Goal: Check status: Check status

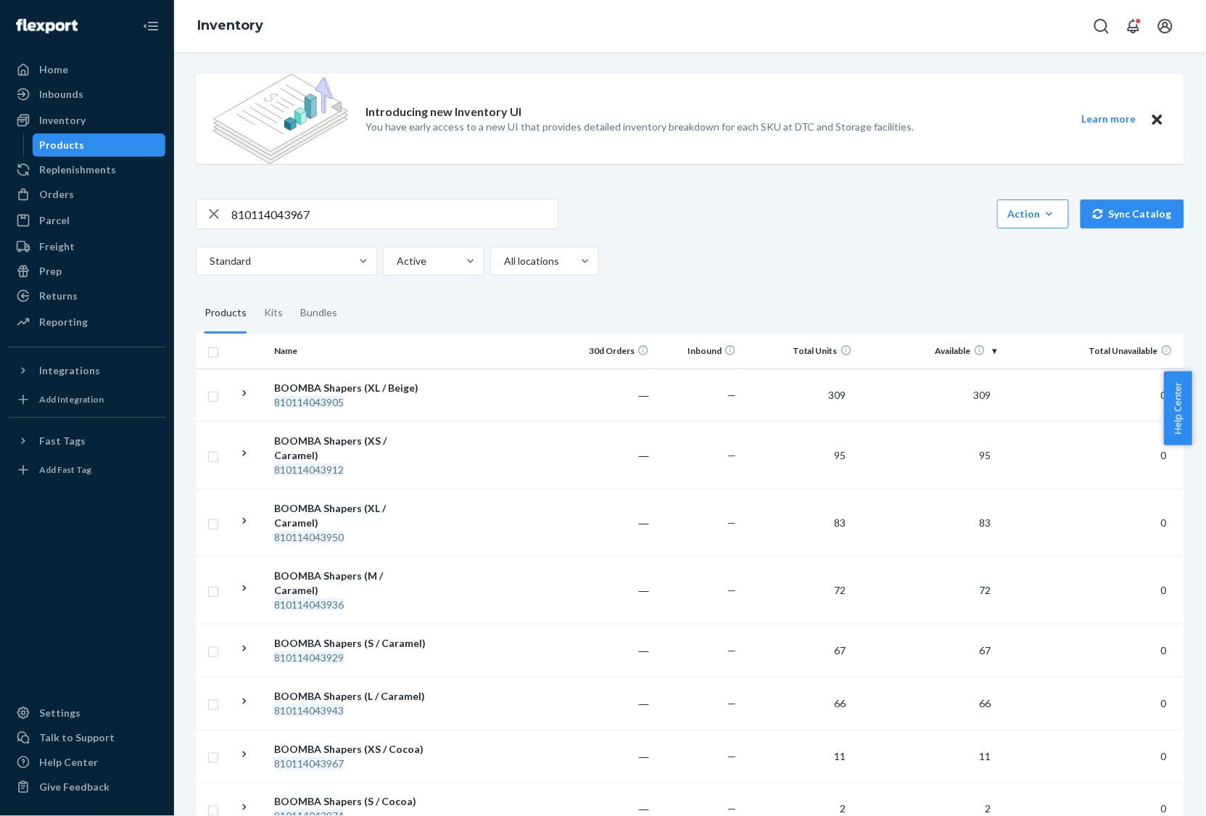
click at [471, 209] on input "810114043967" at bounding box center [394, 213] width 326 height 29
paste input "BBB-LIFT-COCOA-B"
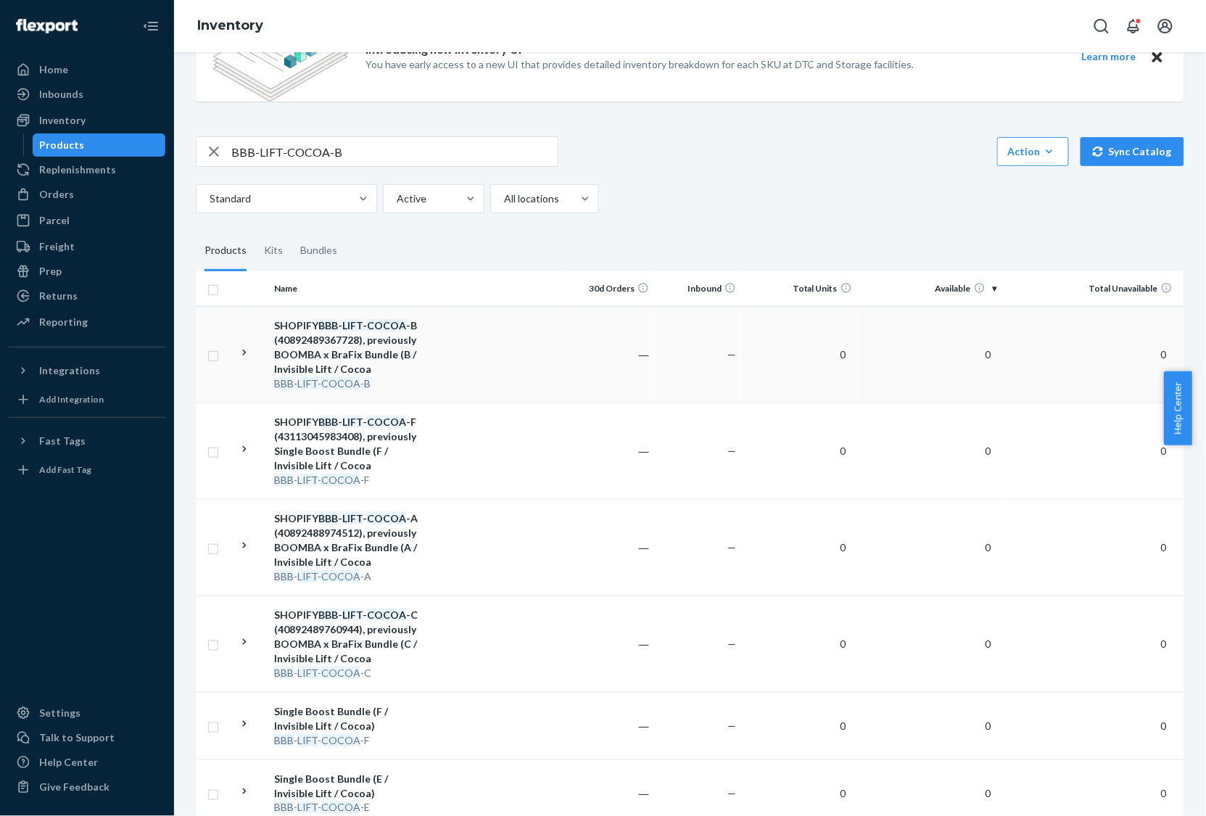
scroll to position [91, 0]
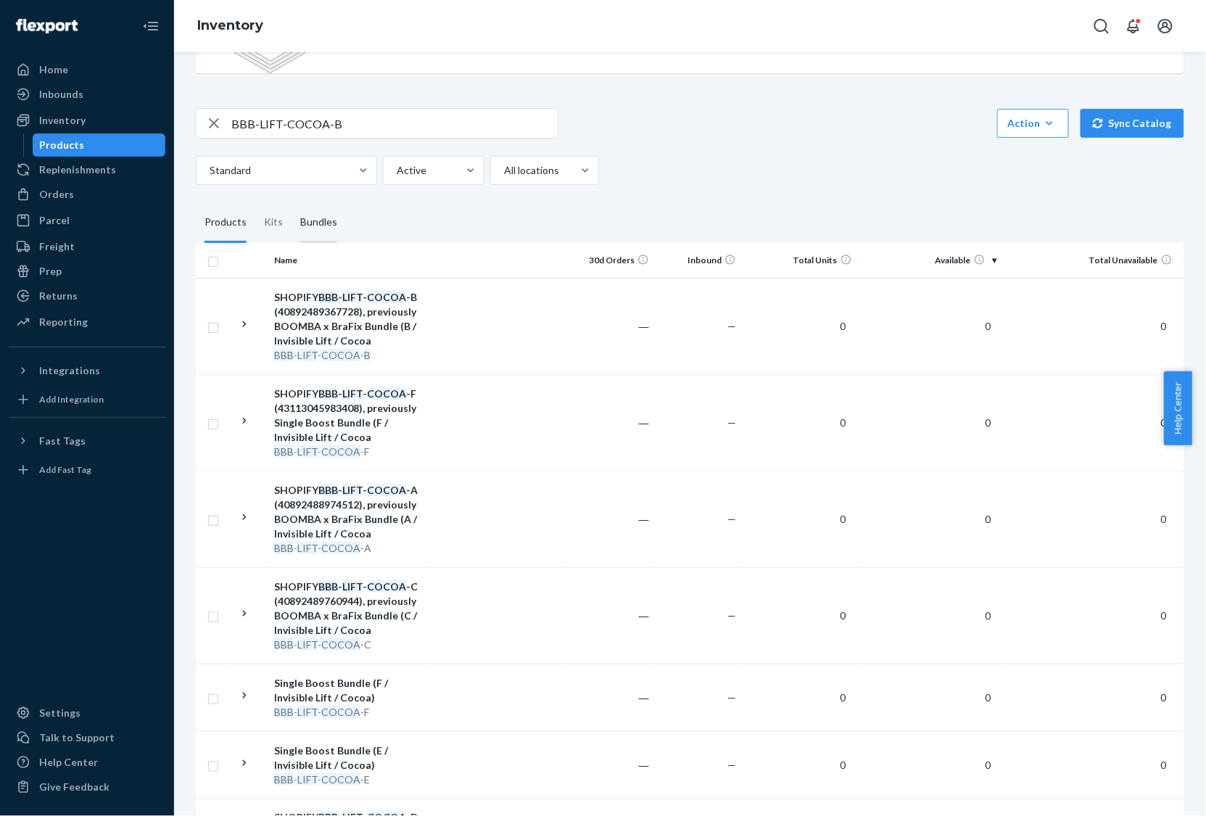
click at [306, 221] on div "Bundles" at bounding box center [318, 222] width 37 height 41
click at [291, 202] on input "Bundles" at bounding box center [291, 202] width 0 height 0
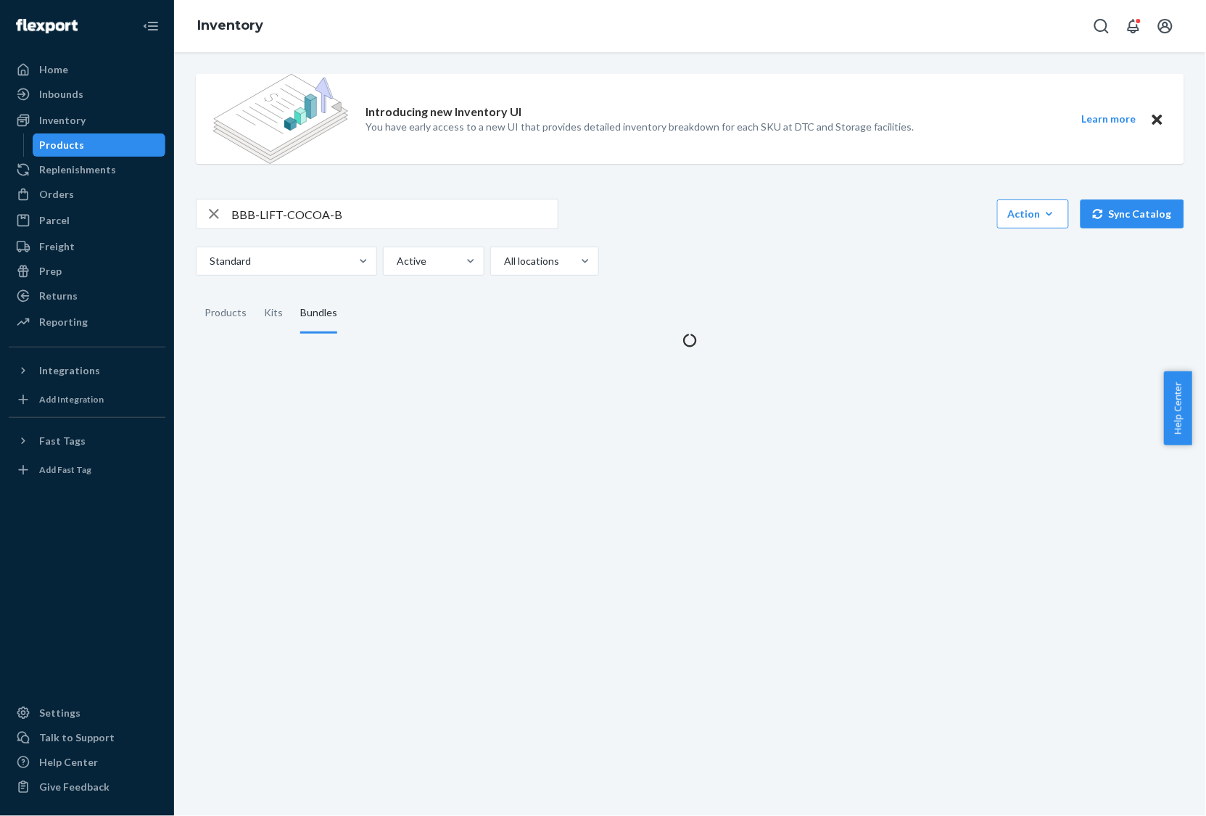
scroll to position [0, 0]
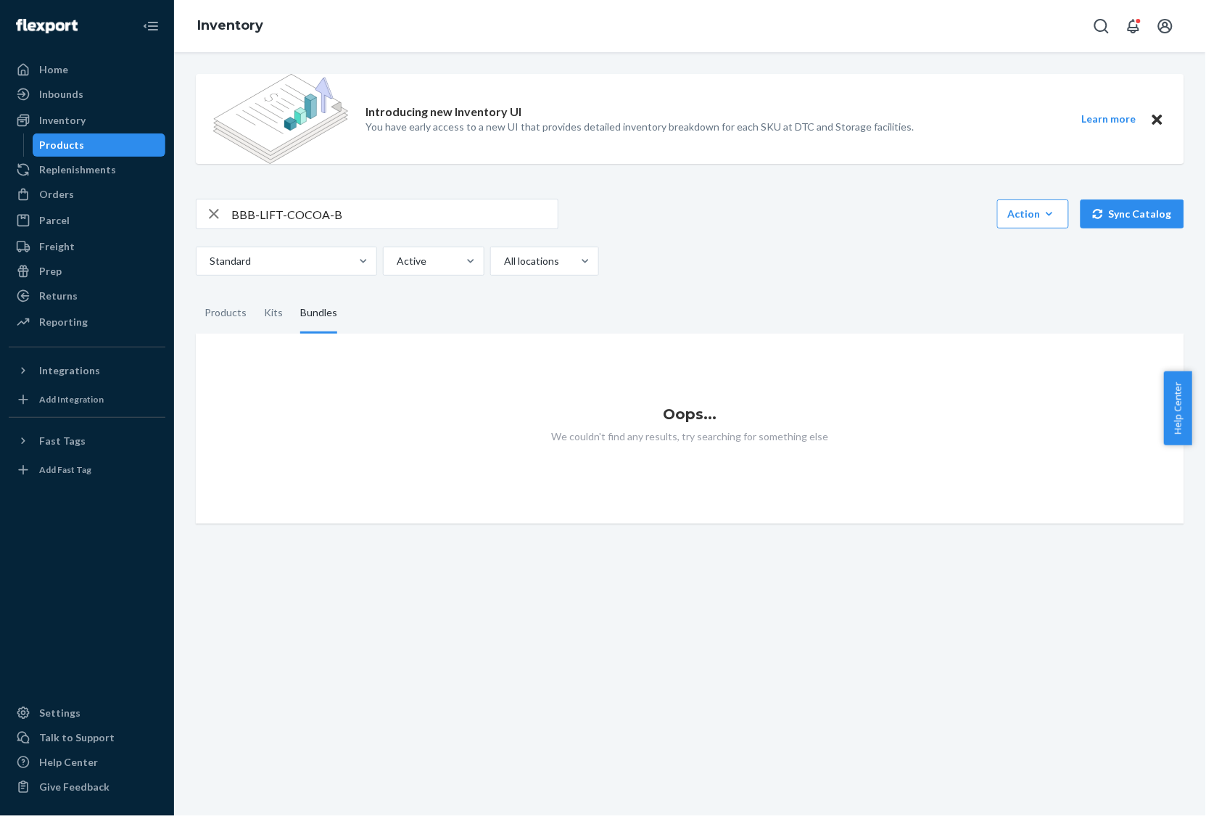
click at [399, 225] on input "BBB-LIFT-COCOA-B" at bounding box center [394, 213] width 326 height 29
click at [225, 318] on div "Products" at bounding box center [225, 313] width 42 height 41
click at [196, 293] on input "Products" at bounding box center [196, 293] width 0 height 0
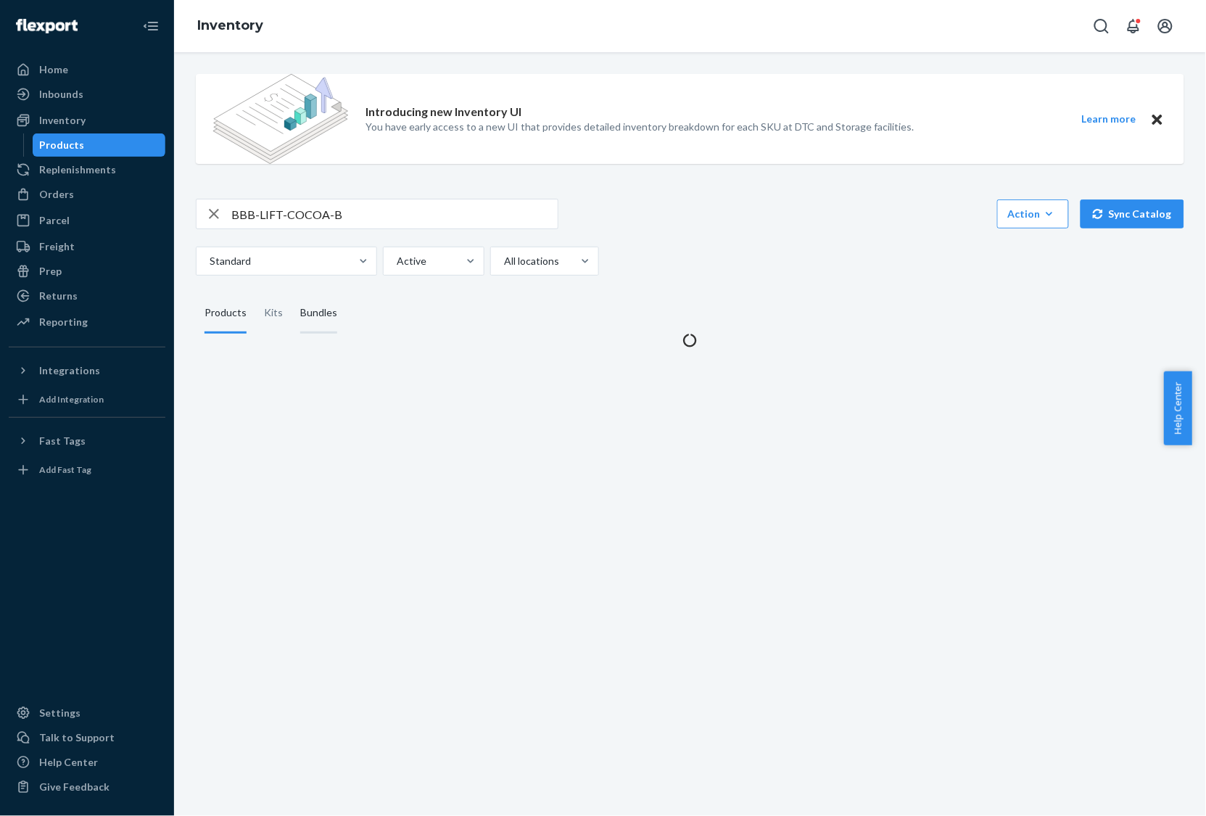
click at [306, 317] on div "Bundles" at bounding box center [318, 313] width 37 height 41
click at [291, 293] on input "Bundles" at bounding box center [291, 293] width 0 height 0
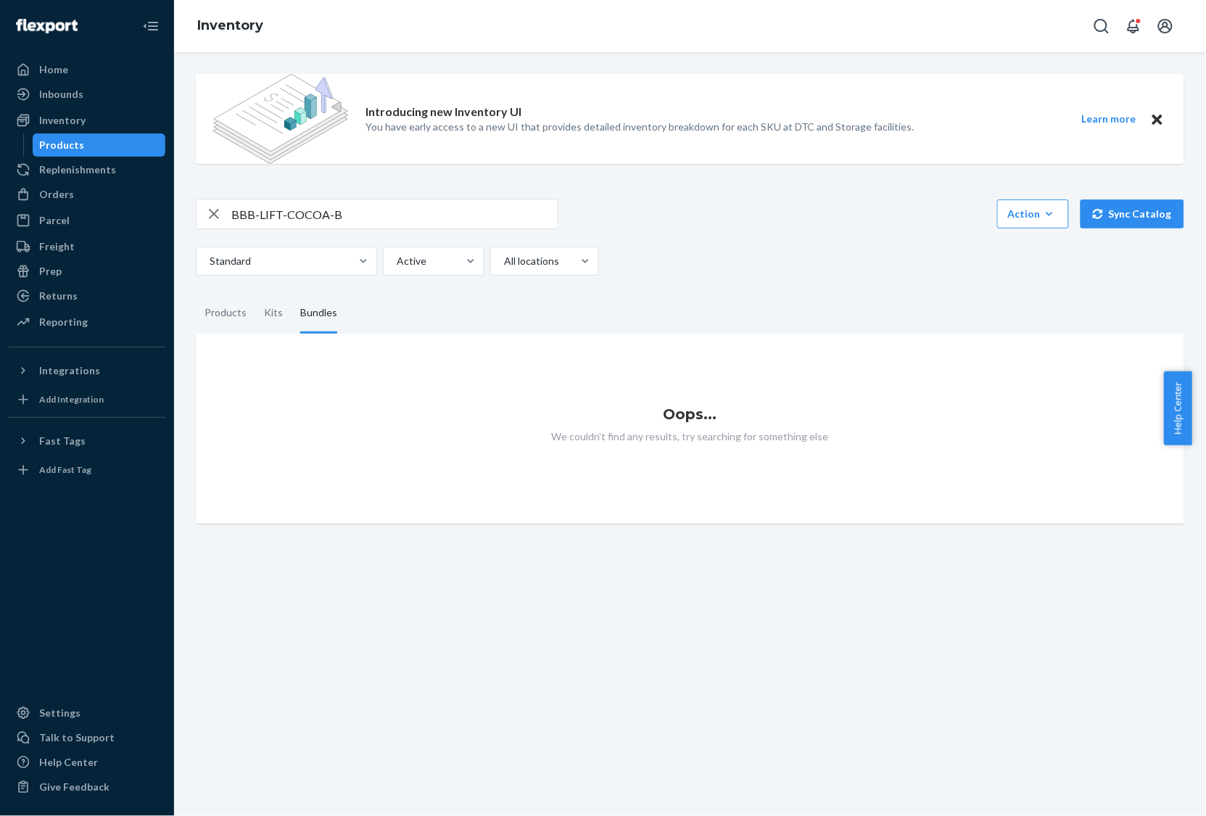
click at [366, 215] on input "BBB-LIFT-COCOA-B" at bounding box center [394, 213] width 326 height 29
click at [449, 197] on div "Introducing new Inventory UI You have early access to a new UI that provides de…" at bounding box center [690, 292] width 1010 height 461
click at [444, 207] on input "BBB-LIFT-COCOA-B" at bounding box center [394, 213] width 326 height 29
paste input "810114045145"
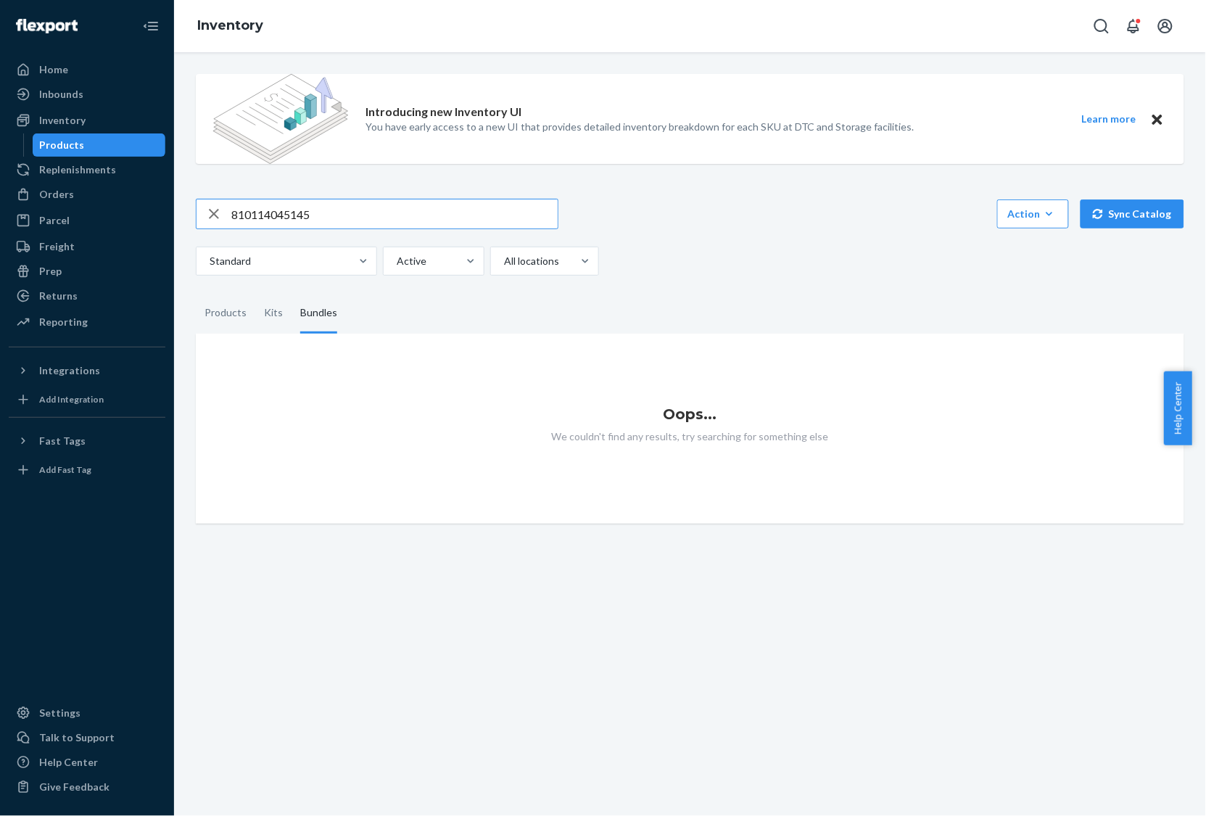
type input "810114045145"
click at [225, 302] on div "Products" at bounding box center [225, 313] width 42 height 41
click at [196, 293] on input "Products" at bounding box center [196, 293] width 0 height 0
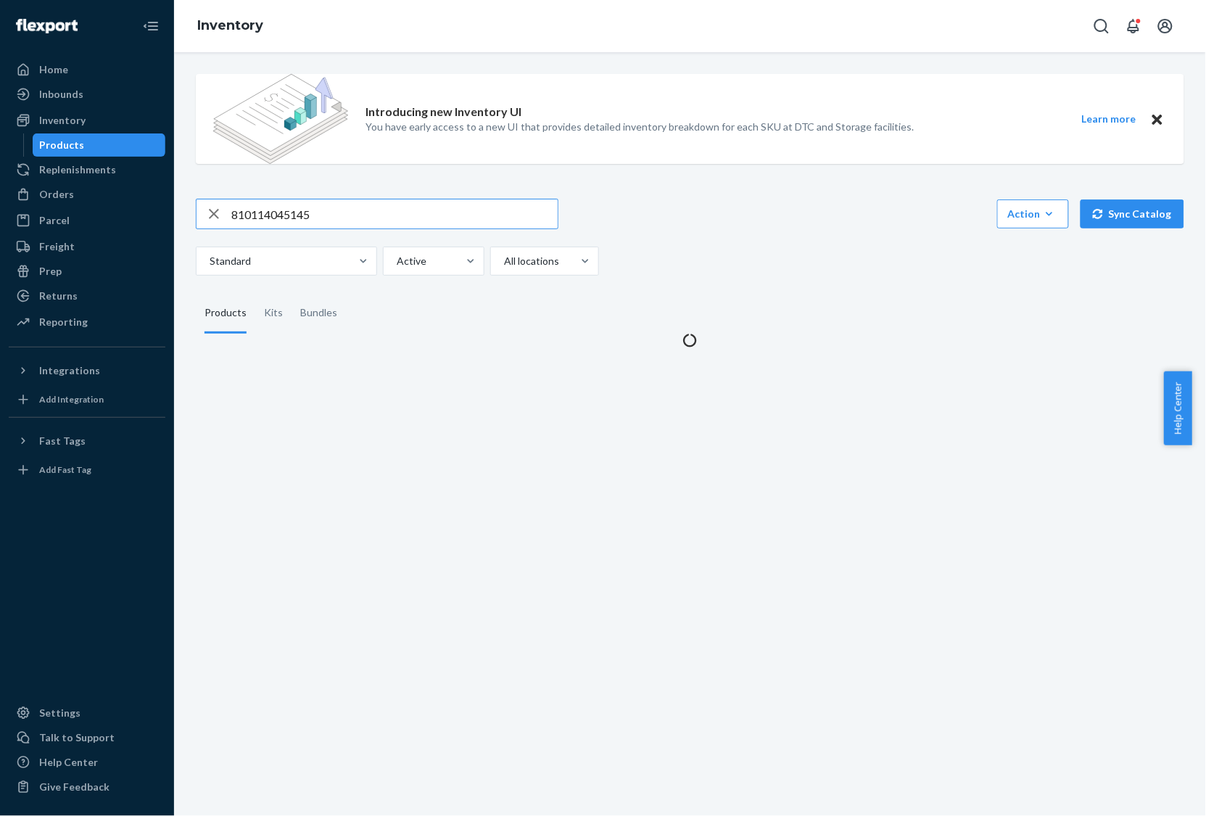
click at [349, 210] on input "810114045145" at bounding box center [394, 213] width 326 height 29
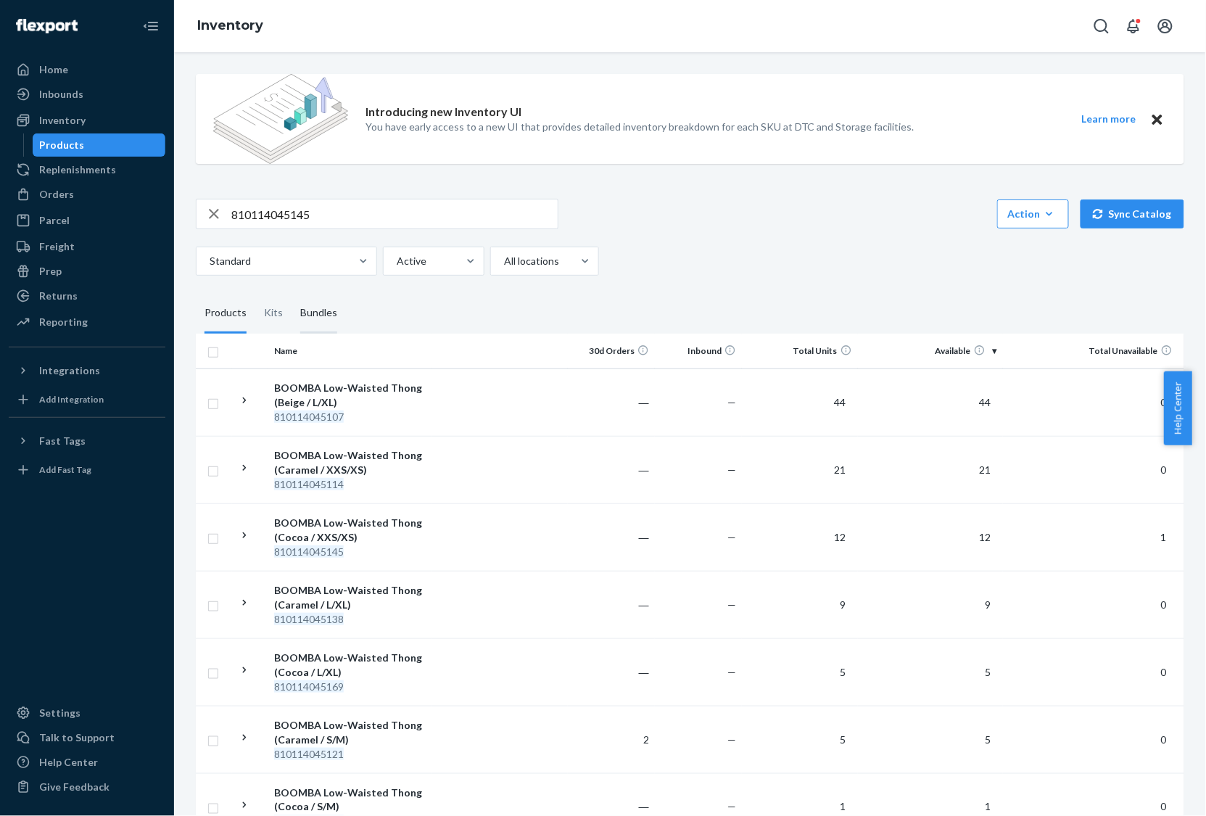
click at [331, 299] on div "Bundles" at bounding box center [318, 313] width 37 height 41
click at [291, 293] on input "Bundles" at bounding box center [291, 293] width 0 height 0
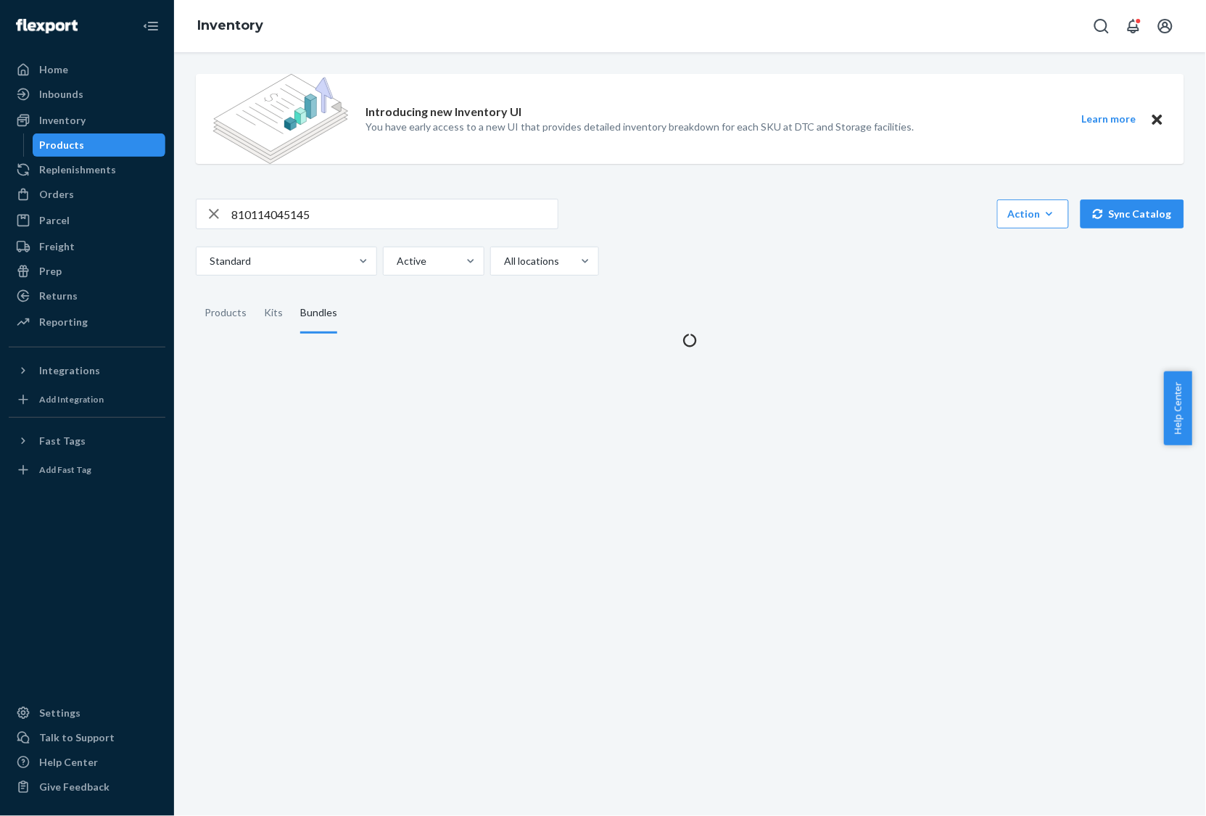
click at [399, 190] on div "Introducing new Inventory UI You have early access to a new UI that provides de…" at bounding box center [690, 204] width 1010 height 285
click at [390, 209] on input "810114045145" at bounding box center [394, 213] width 326 height 29
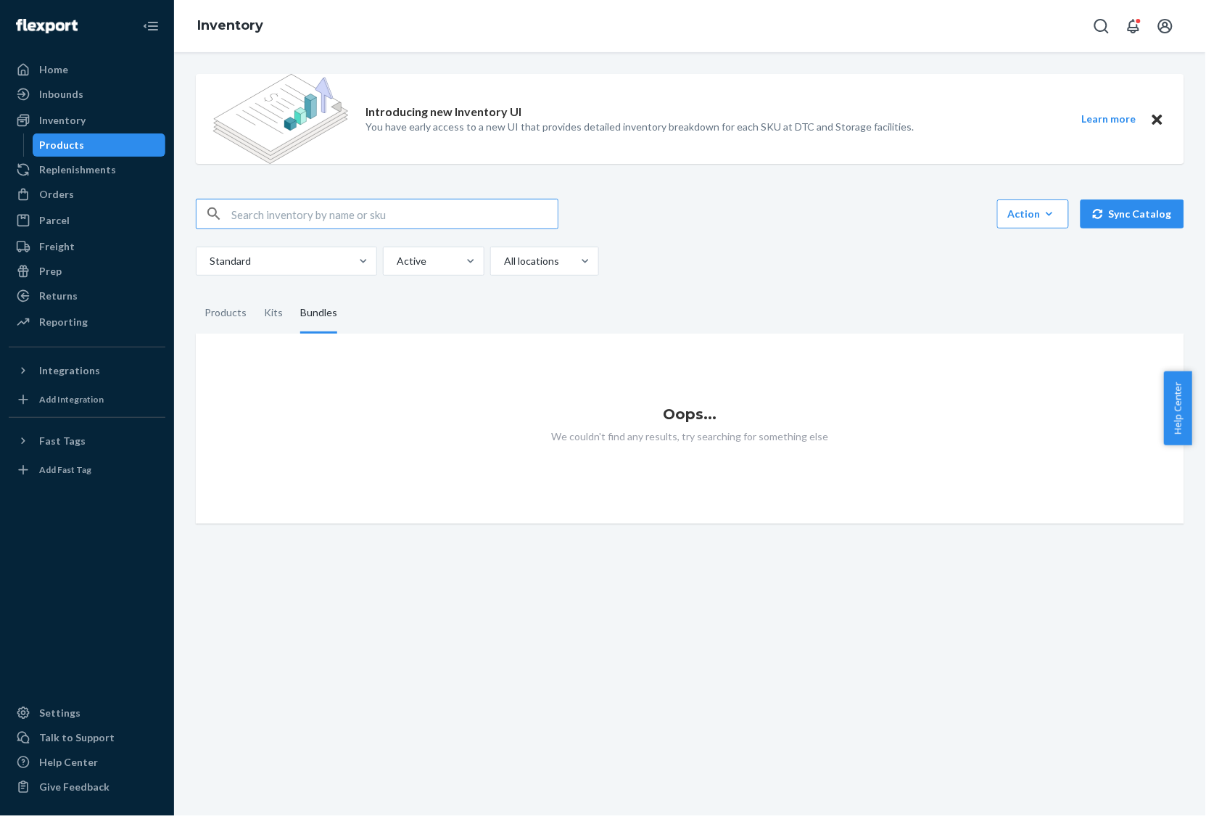
paste input "BBB-LIFT-COCOA-B"
drag, startPoint x: 390, startPoint y: 209, endPoint x: 385, endPoint y: 219, distance: 11.3
click at [389, 212] on input "BBB-LIFT-COCOA-B" at bounding box center [394, 213] width 326 height 29
click at [382, 218] on input "BBB-LIFT-COCOA" at bounding box center [394, 213] width 326 height 29
type input "n"
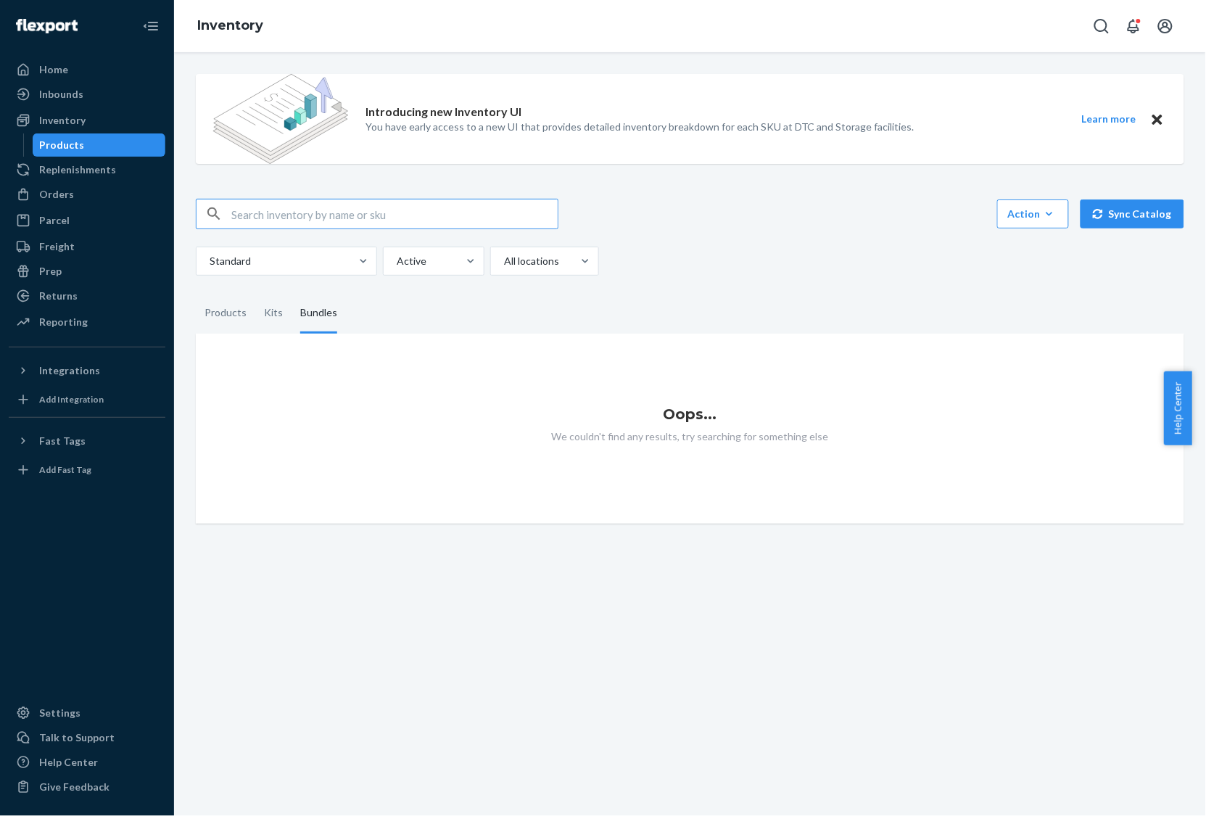
paste input "BBB-LIFT-COCOA-B"
click at [374, 225] on input "NSB-LIFT-COCOA-B" at bounding box center [394, 213] width 326 height 29
drag, startPoint x: 374, startPoint y: 222, endPoint x: 204, endPoint y: 189, distance: 173.5
click at [204, 189] on div "Introducing new Inventory UI You have early access to a new UI that provides de…" at bounding box center [690, 292] width 1010 height 461
type input "single boost"
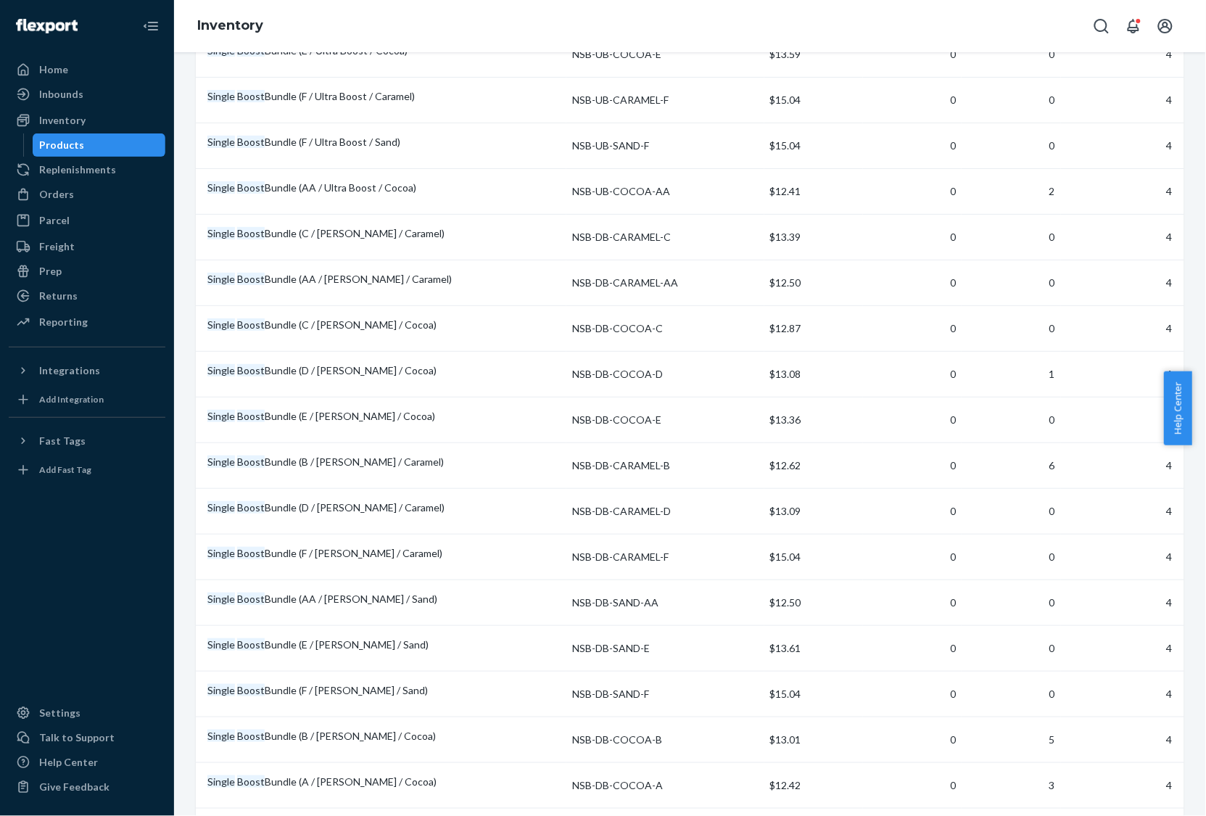
scroll to position [3067, 0]
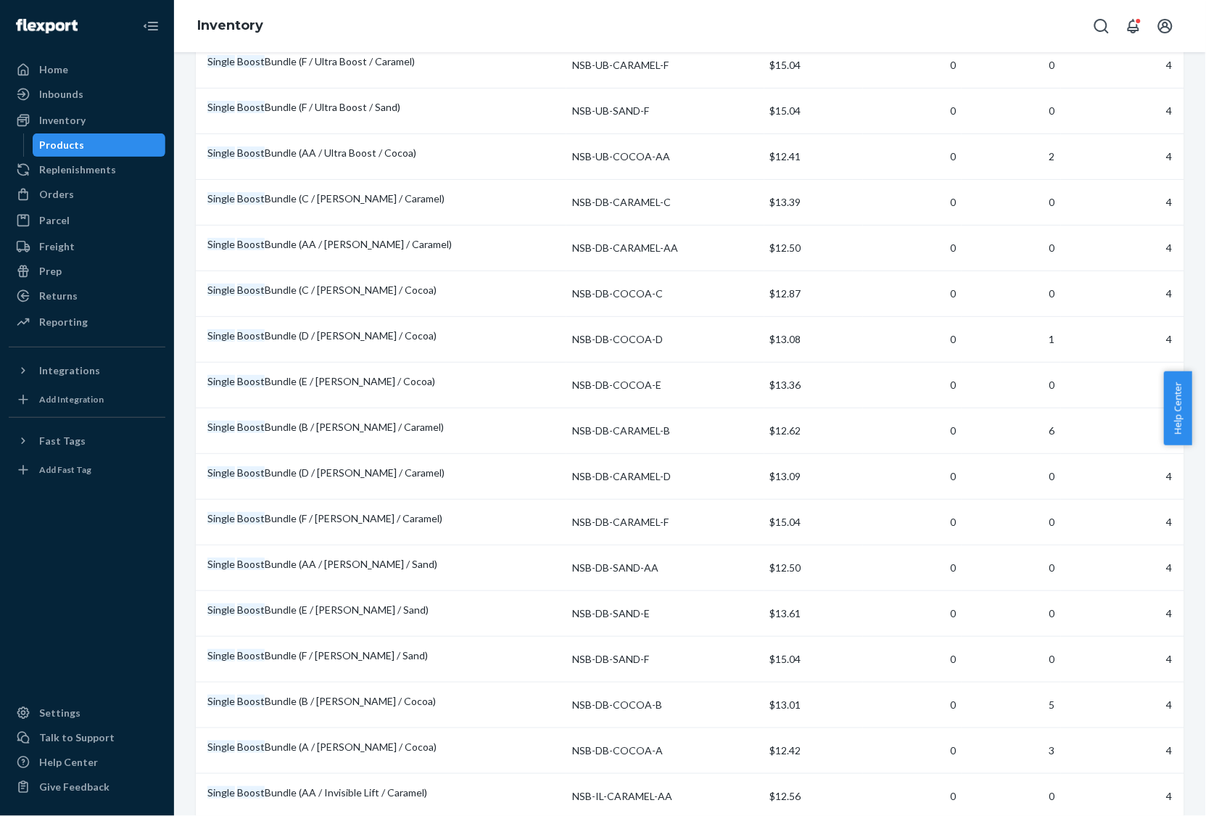
drag, startPoint x: 658, startPoint y: 529, endPoint x: 570, endPoint y: 526, distance: 88.5
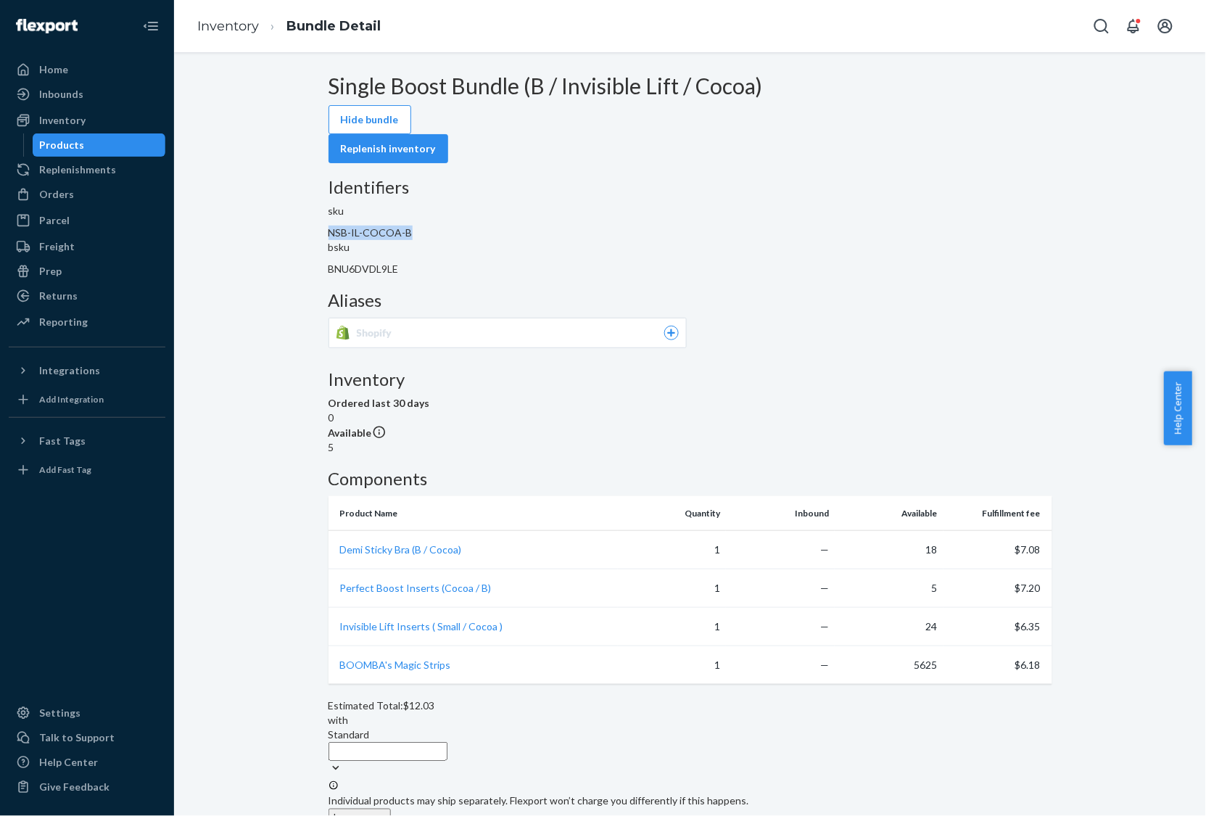
drag, startPoint x: 404, startPoint y: 251, endPoint x: 488, endPoint y: 249, distance: 84.1
click at [488, 240] on dd "NSB-IL-COCOA-B" at bounding box center [690, 232] width 724 height 14
copy span "NSB-IL-COCOA-B"
click at [399, 248] on dl "sku NSB-IL-COCOA-B bsku BNU6DVDL9LE" at bounding box center [690, 240] width 724 height 72
click at [407, 239] on span "NSB-IL-COCOA-B" at bounding box center [370, 232] width 84 height 12
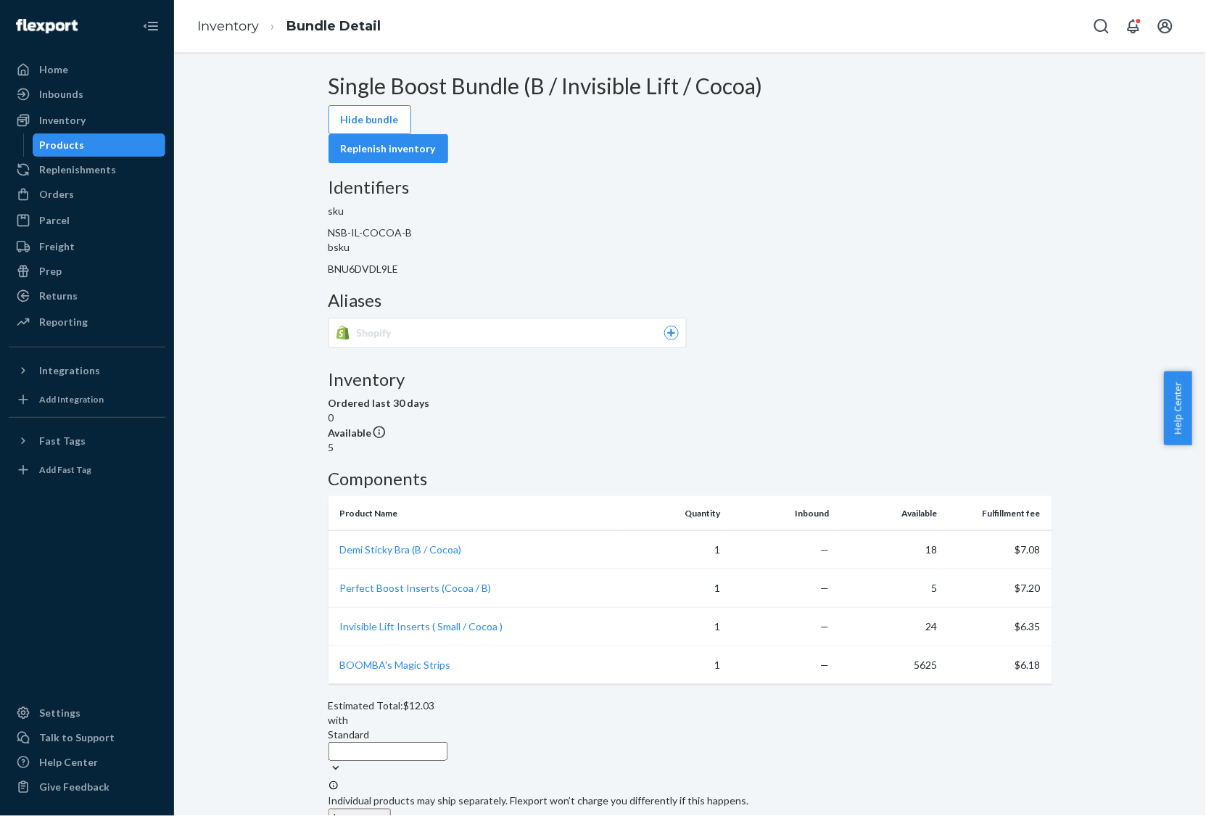
click at [407, 239] on span "NSB-IL-COCOA-B" at bounding box center [370, 232] width 84 height 12
drag, startPoint x: 401, startPoint y: 247, endPoint x: 488, endPoint y: 251, distance: 87.1
click at [488, 240] on dd "NSB-IL-COCOA-B" at bounding box center [690, 232] width 724 height 14
copy span "NSB-IL-COCOA-B"
click at [91, 74] on div "Home" at bounding box center [87, 69] width 154 height 20
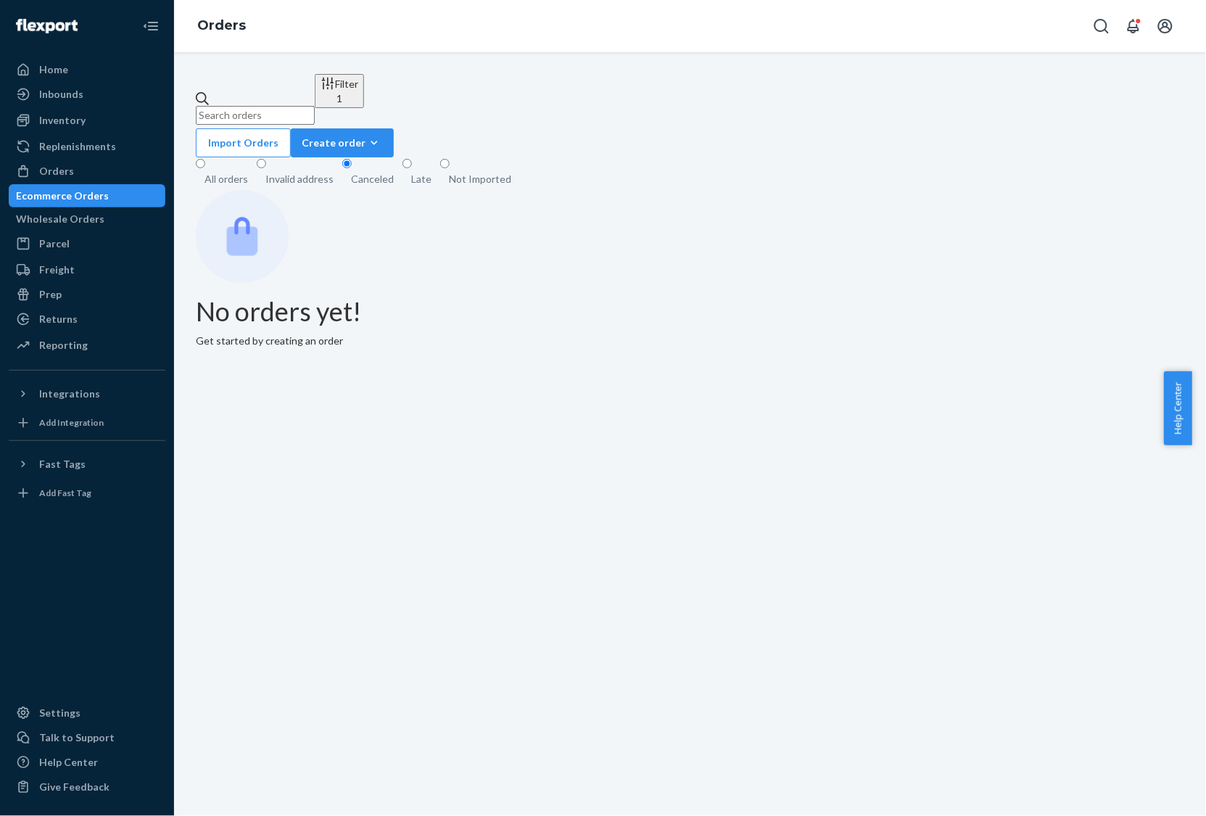
click at [219, 172] on div "All orders" at bounding box center [225, 179] width 43 height 14
click at [205, 159] on input "All orders" at bounding box center [200, 163] width 9 height 9
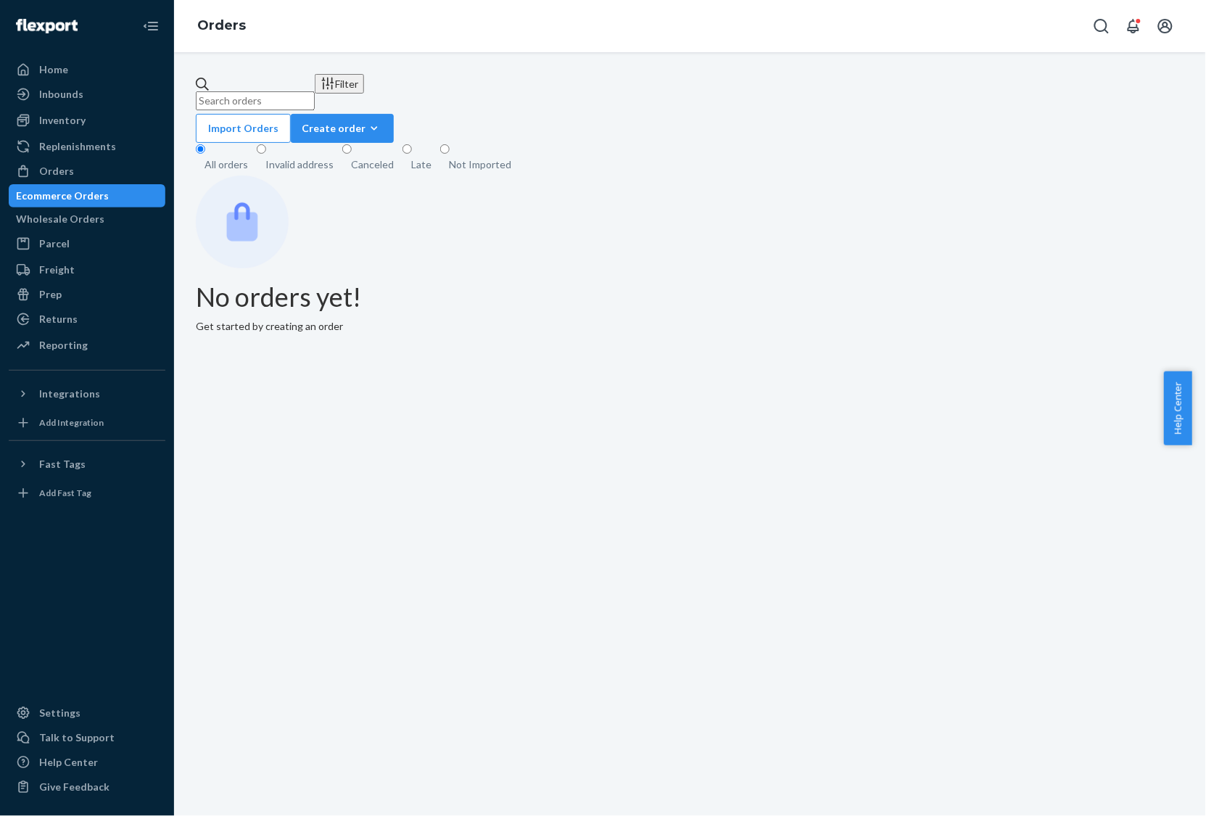
click at [362, 157] on div "Canceled" at bounding box center [372, 164] width 43 height 14
click at [352, 149] on input "Canceled" at bounding box center [346, 148] width 9 height 9
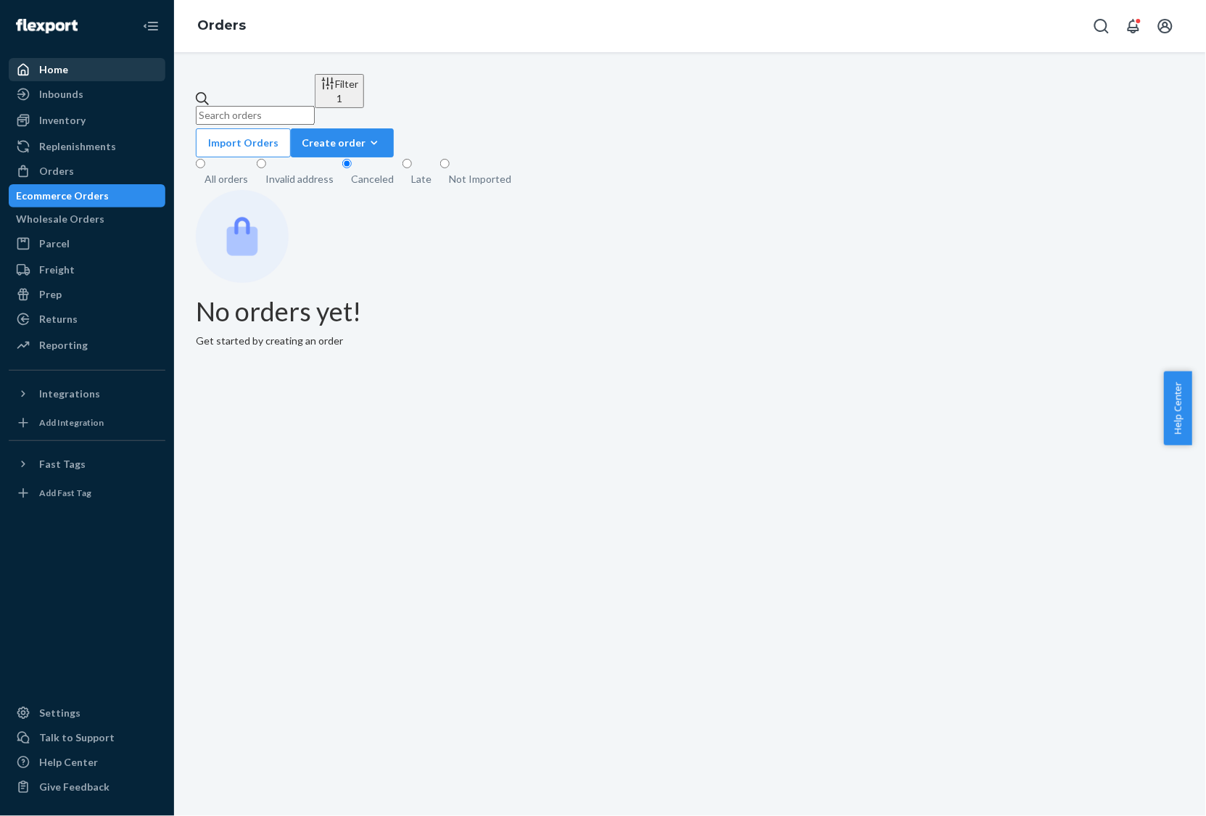
click at [78, 77] on div "Home" at bounding box center [87, 69] width 154 height 20
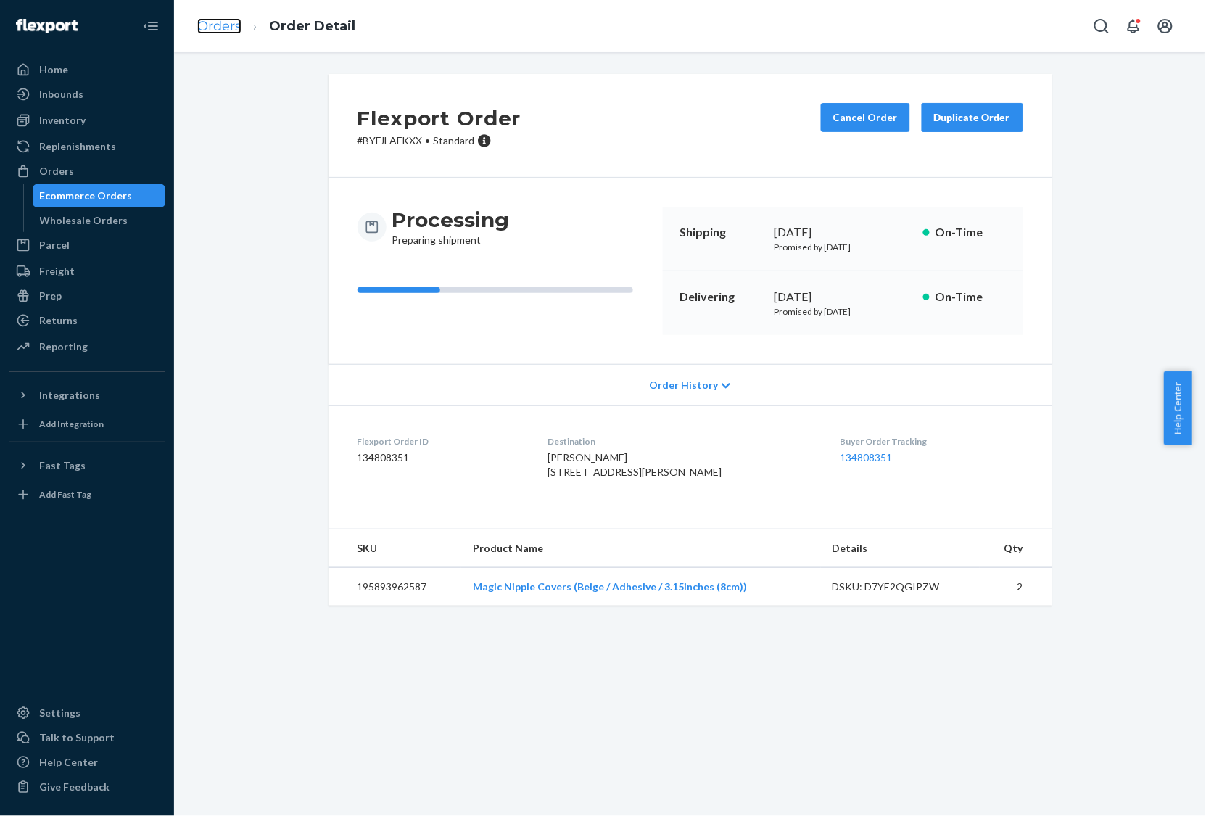
click at [238, 22] on link "Orders" at bounding box center [219, 26] width 44 height 16
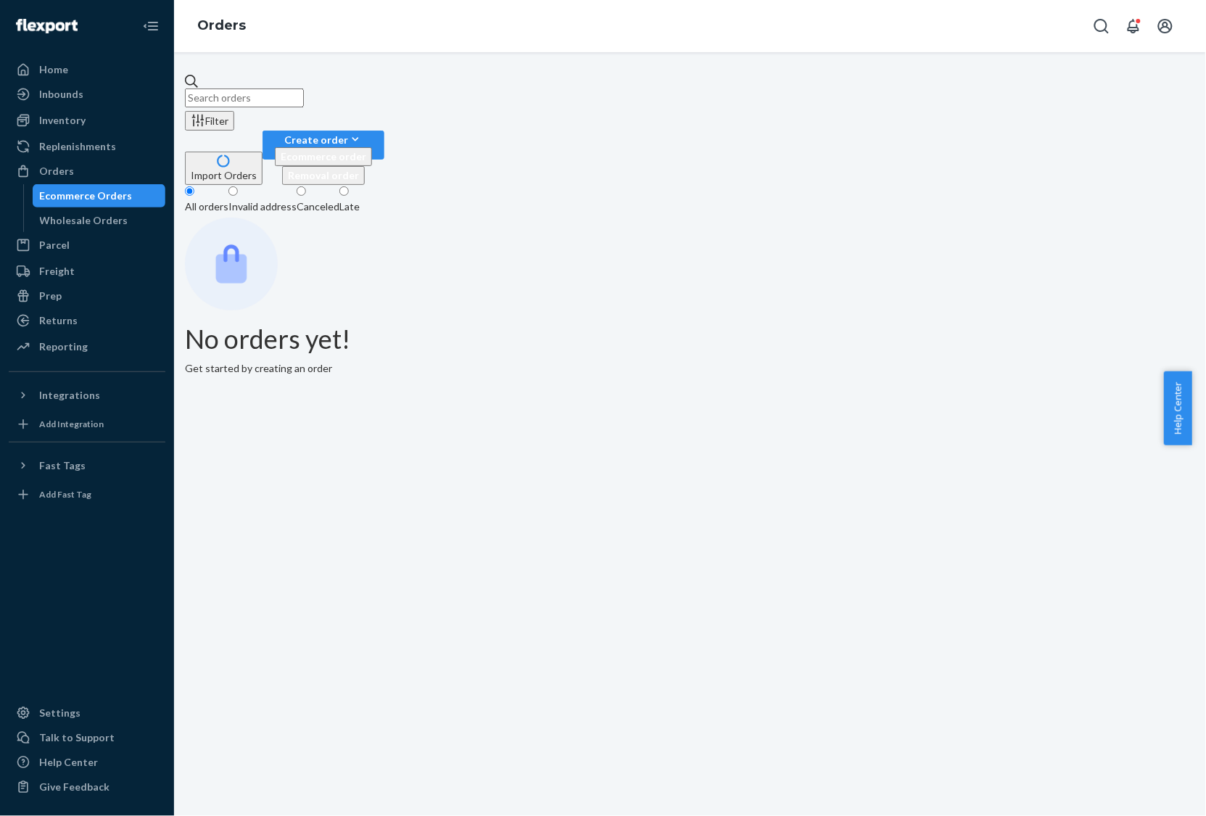
click at [665, 130] on div "Import Orders Create order Ecommerce order Removal order" at bounding box center [690, 157] width 1010 height 54
click at [228, 113] on div "Filter" at bounding box center [210, 120] width 38 height 15
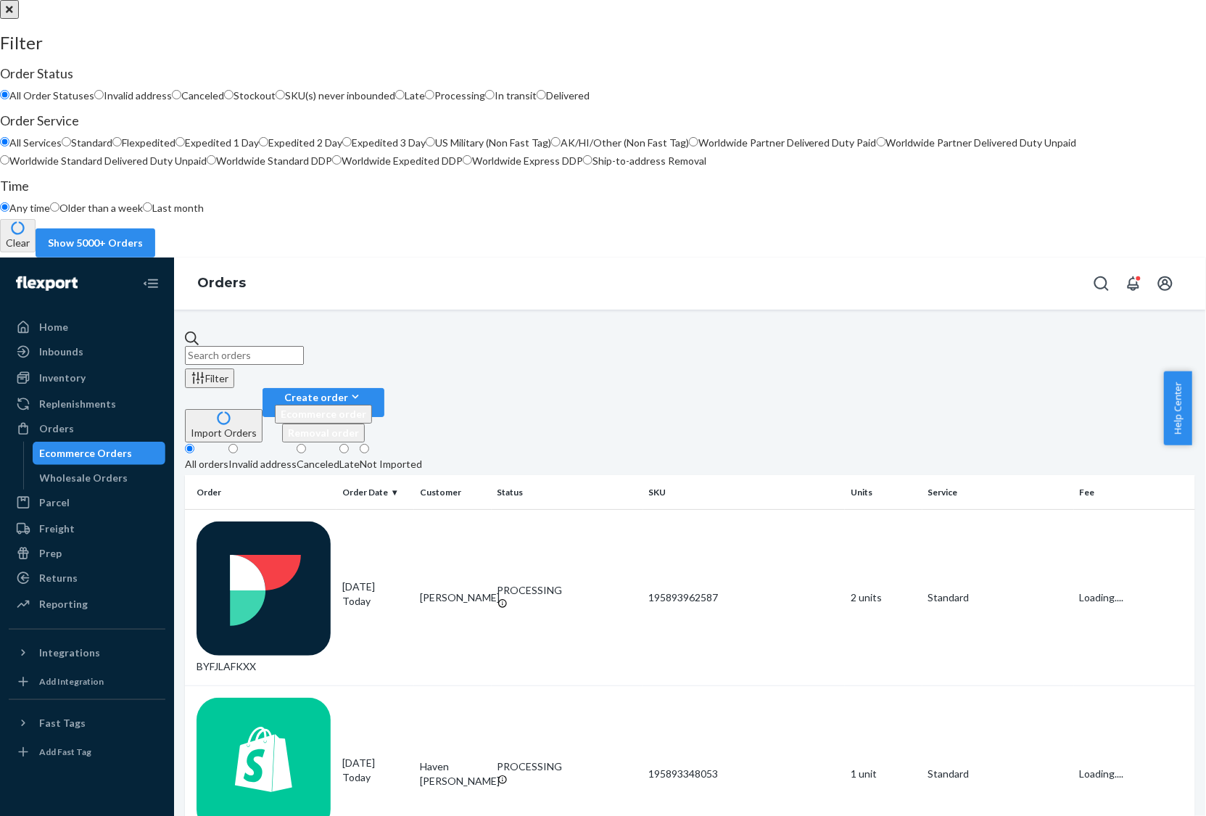
click at [485, 101] on span "Processing" at bounding box center [459, 95] width 51 height 12
click at [434, 99] on input "Processing" at bounding box center [429, 94] width 9 height 9
radio input "true"
radio input "false"
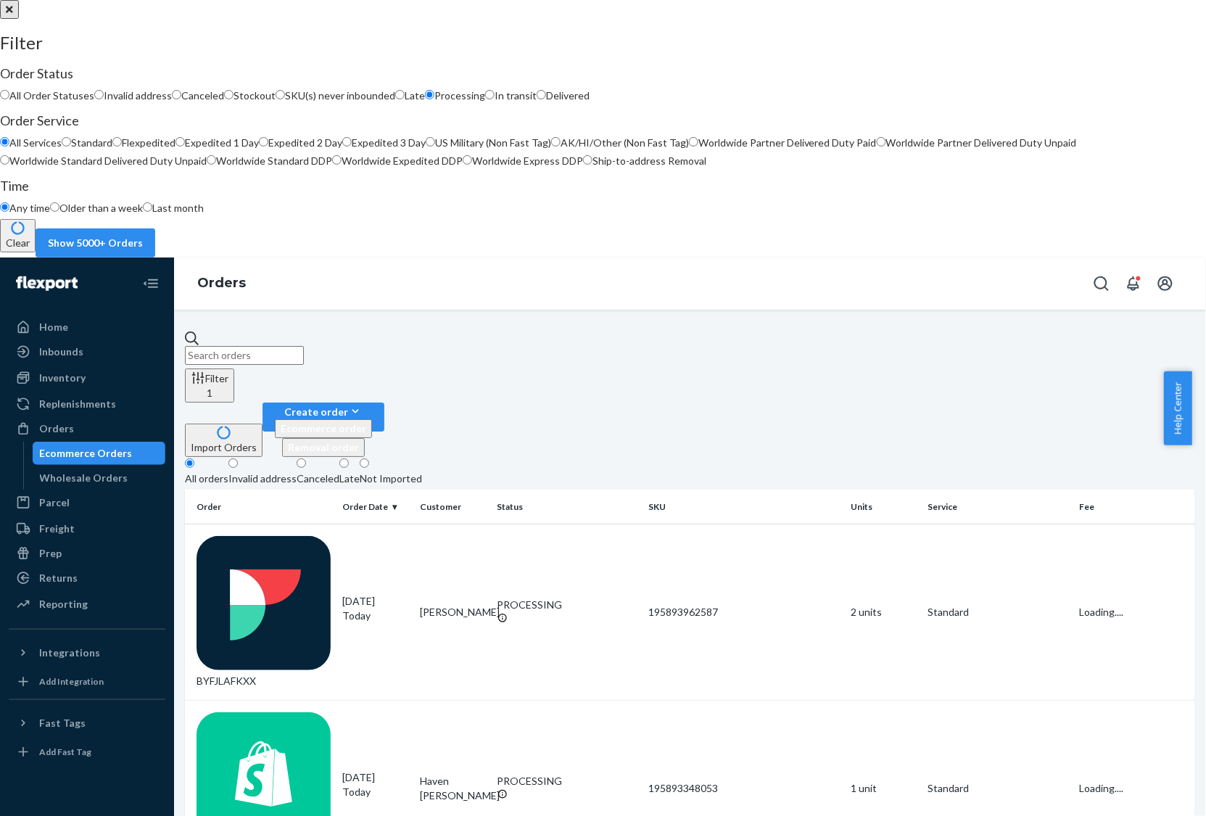
click at [112, 149] on span "Standard" at bounding box center [91, 142] width 41 height 12
click at [71, 146] on input "Standard" at bounding box center [66, 141] width 9 height 9
radio input "true"
radio input "false"
click at [137, 257] on button "Show 53 Orders" at bounding box center [86, 242] width 101 height 29
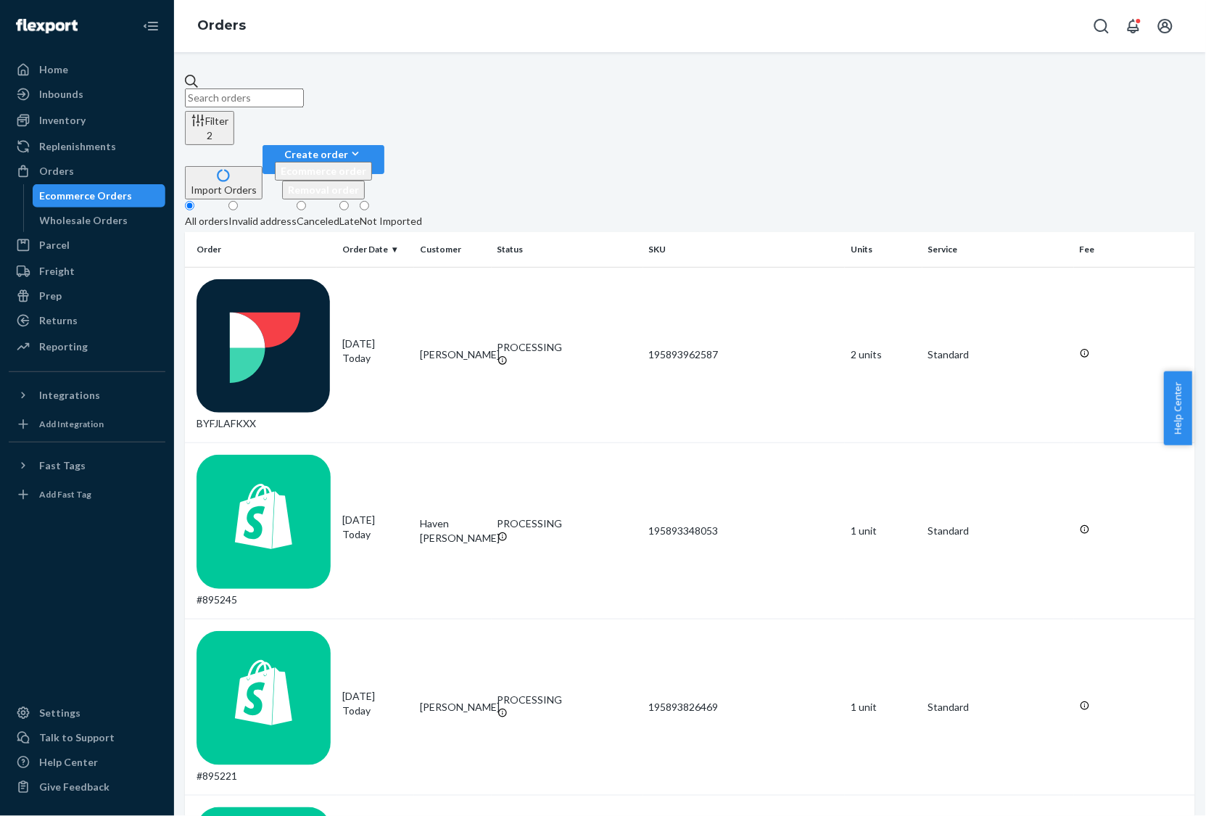
click at [304, 88] on input "text" at bounding box center [244, 97] width 119 height 19
paste input "895231"
type input "895231"
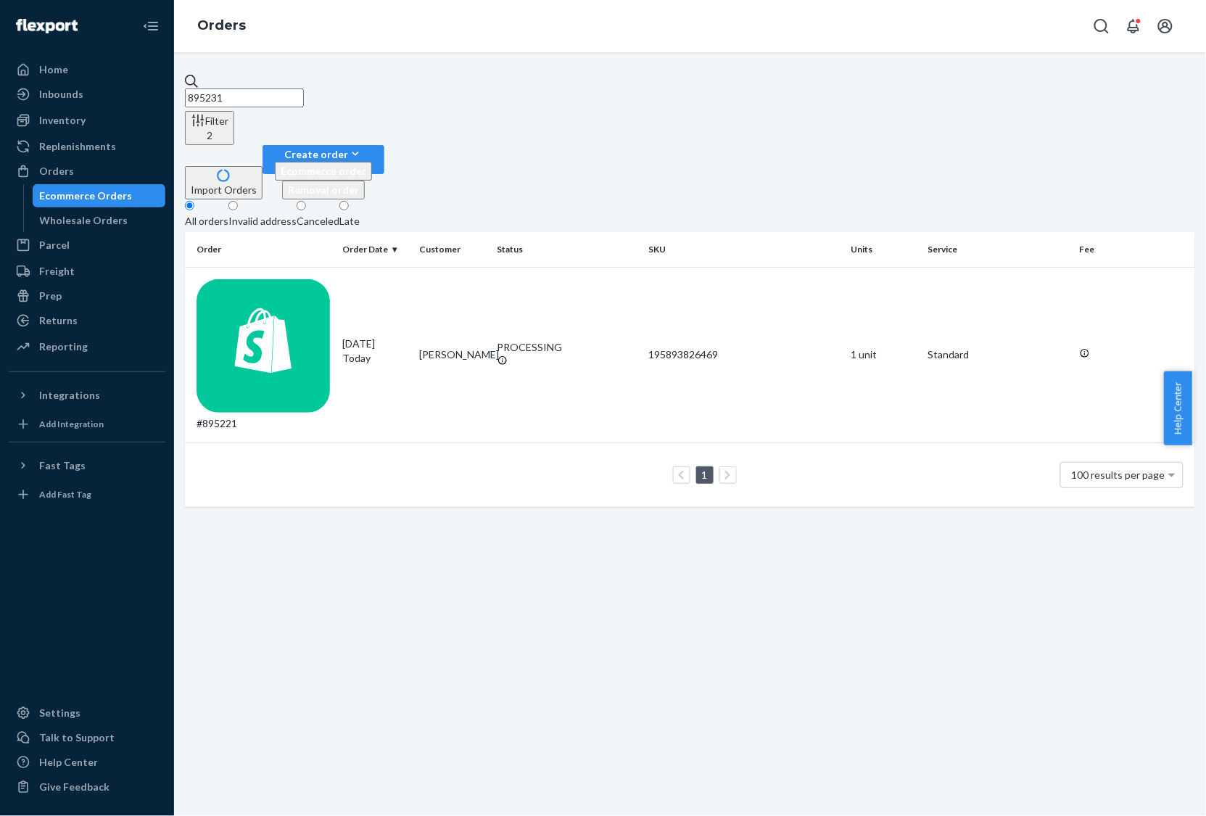
click at [303, 102] on input "895231" at bounding box center [244, 97] width 119 height 19
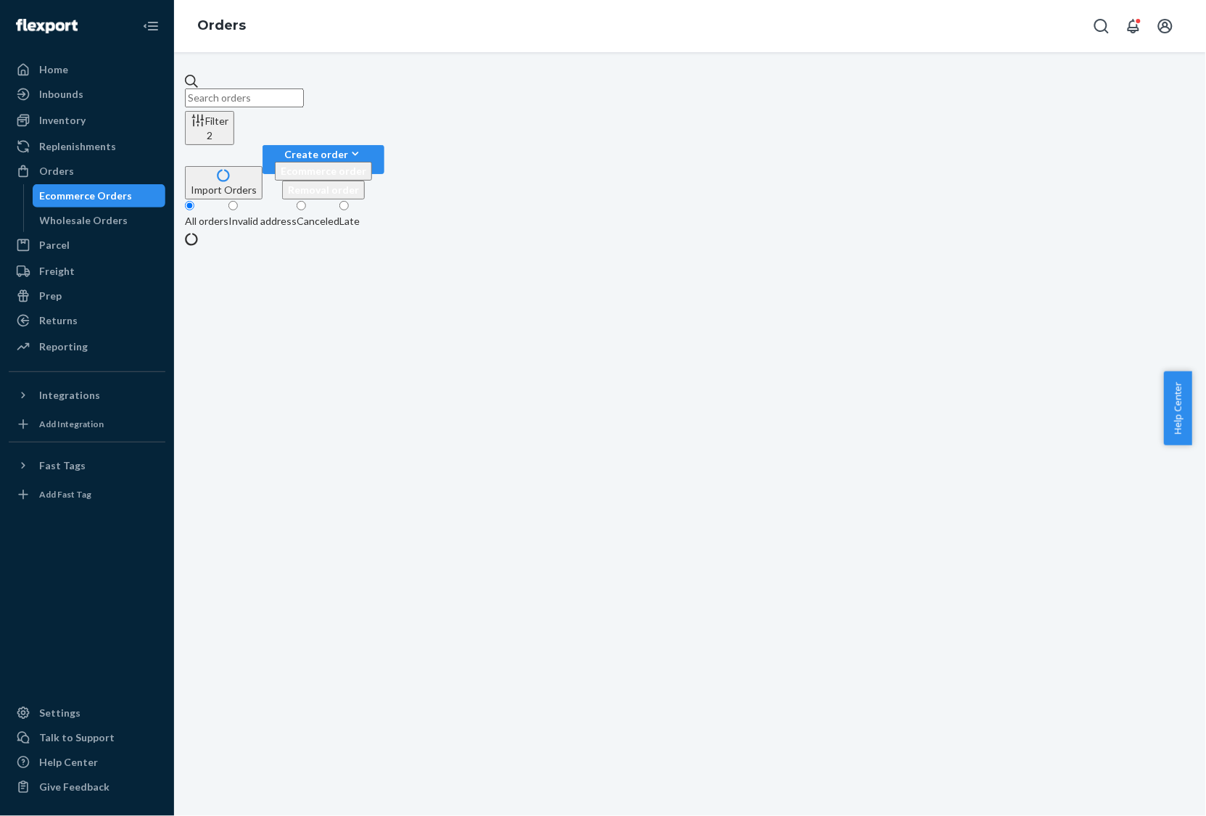
click at [295, 91] on input "text" at bounding box center [244, 97] width 119 height 19
paste input "895173"
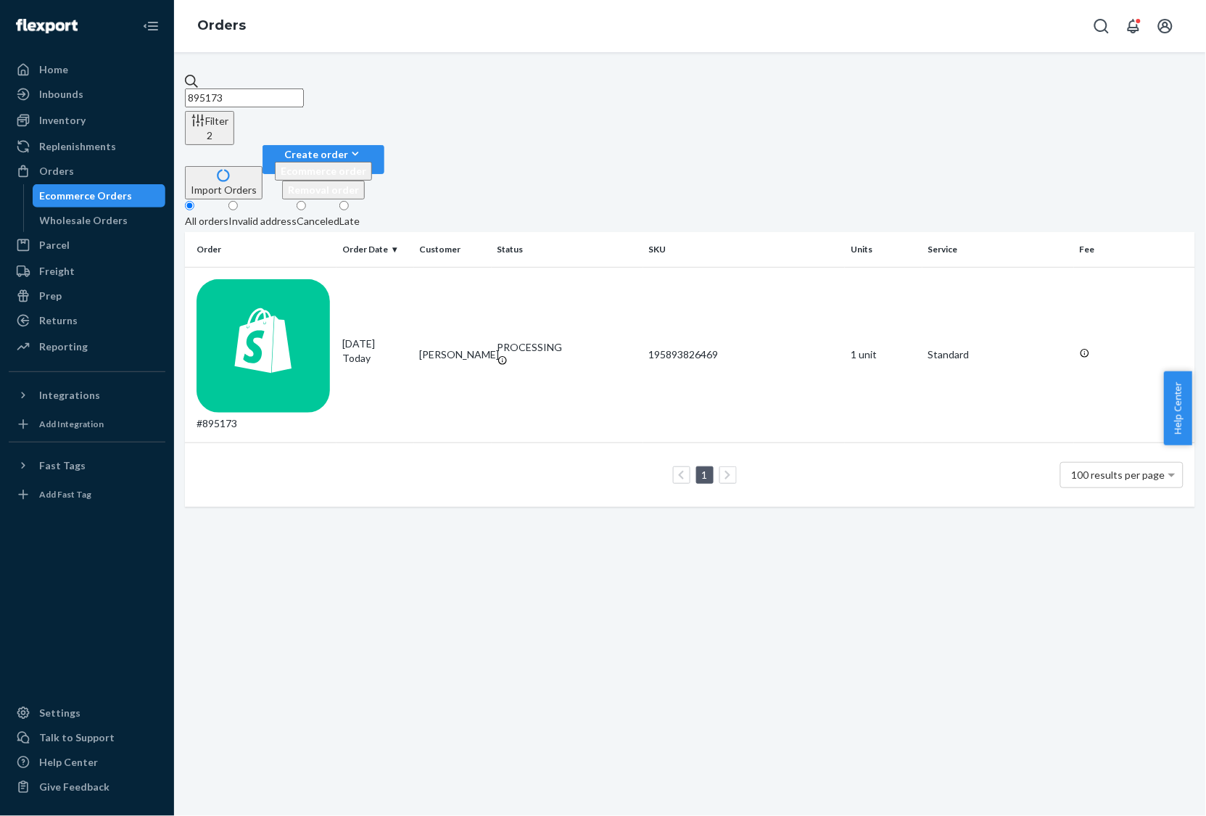
type input "895173"
click at [304, 88] on input "895173" at bounding box center [244, 97] width 119 height 19
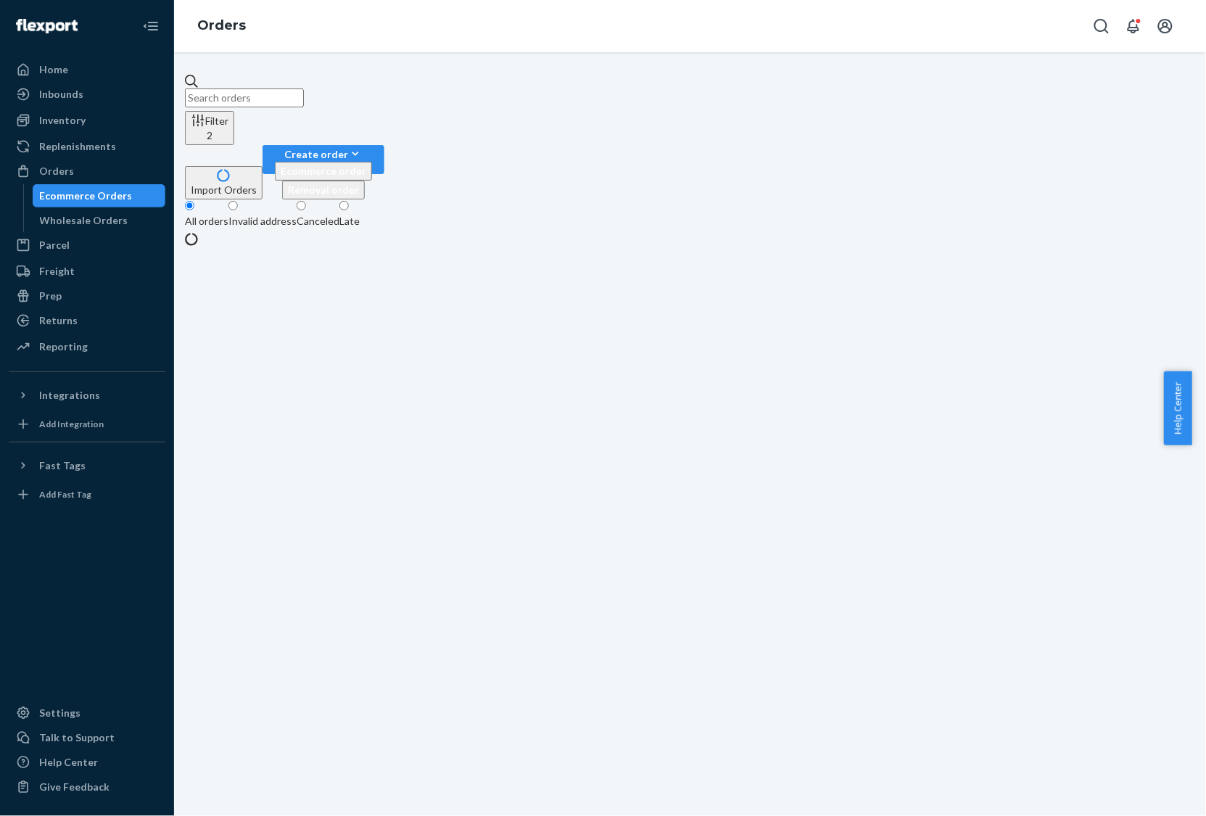
paste input "895231"
type input "895231"
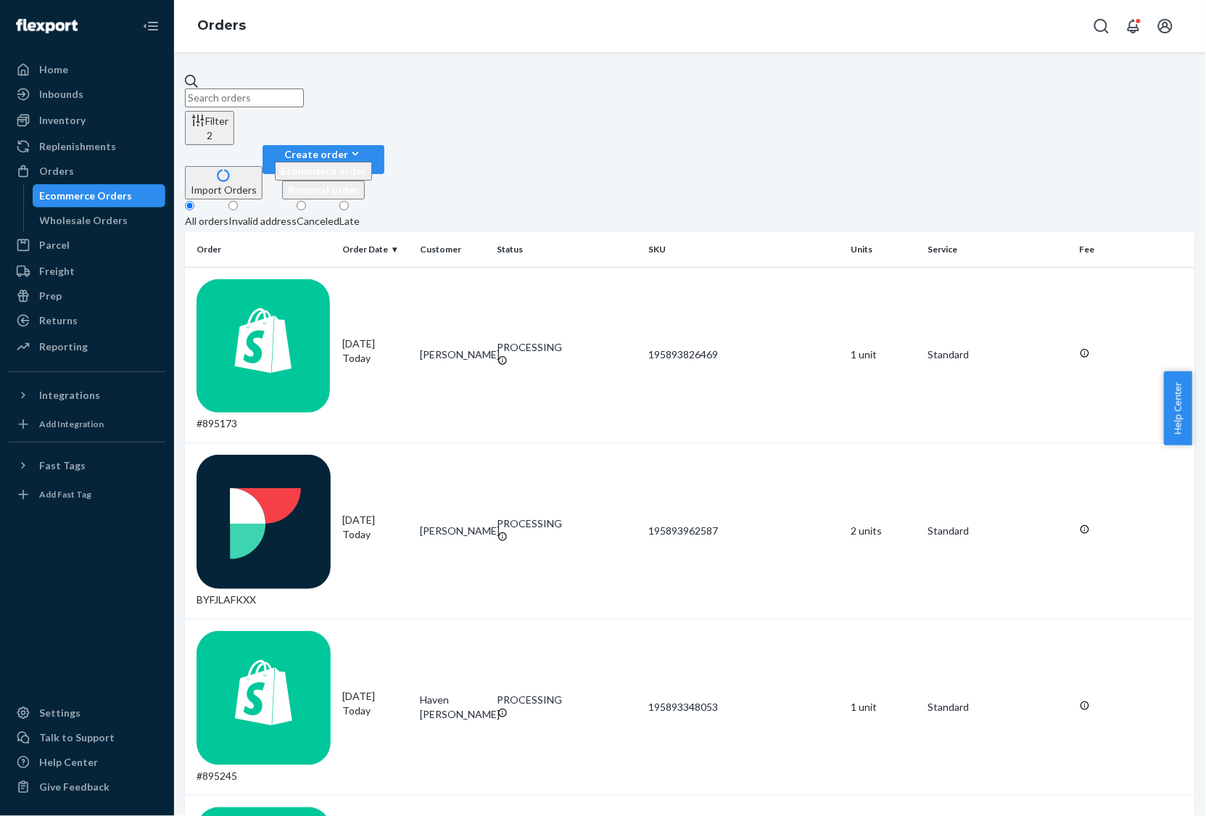
paste input "895231"
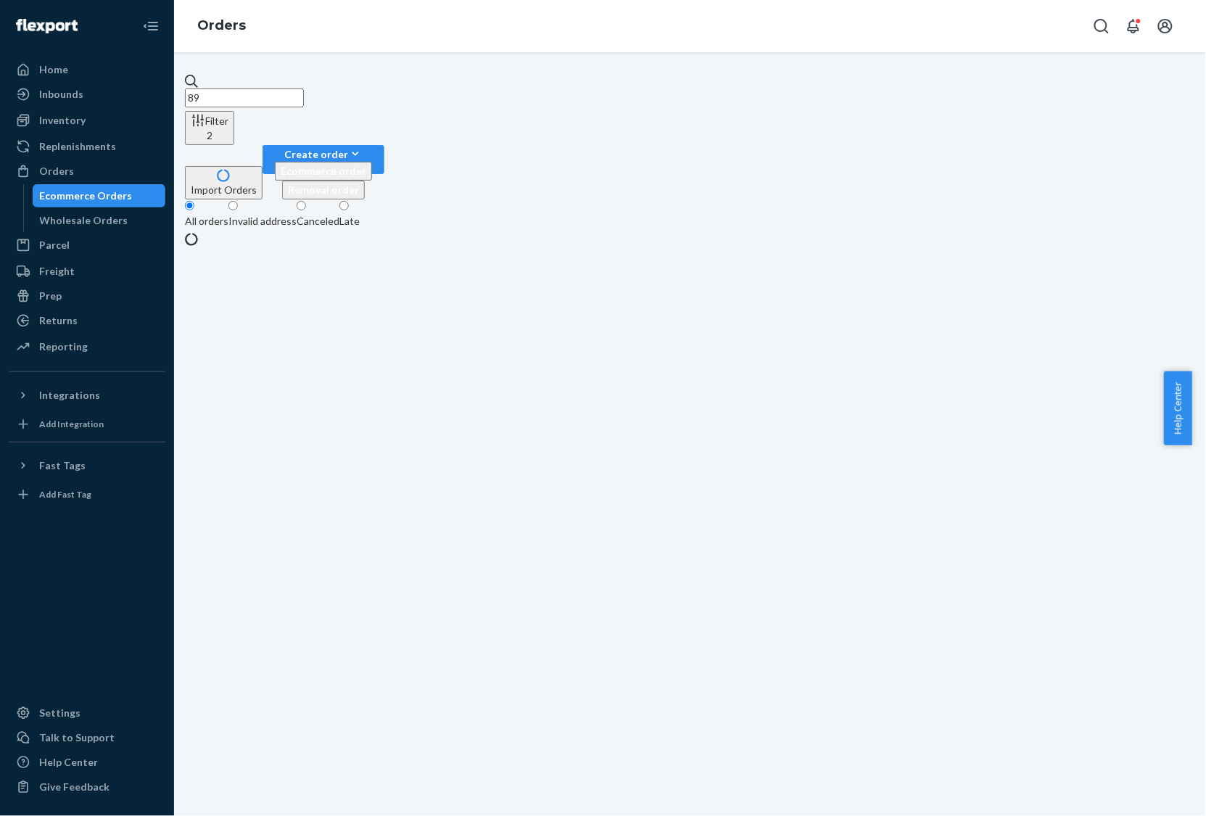
type input "8"
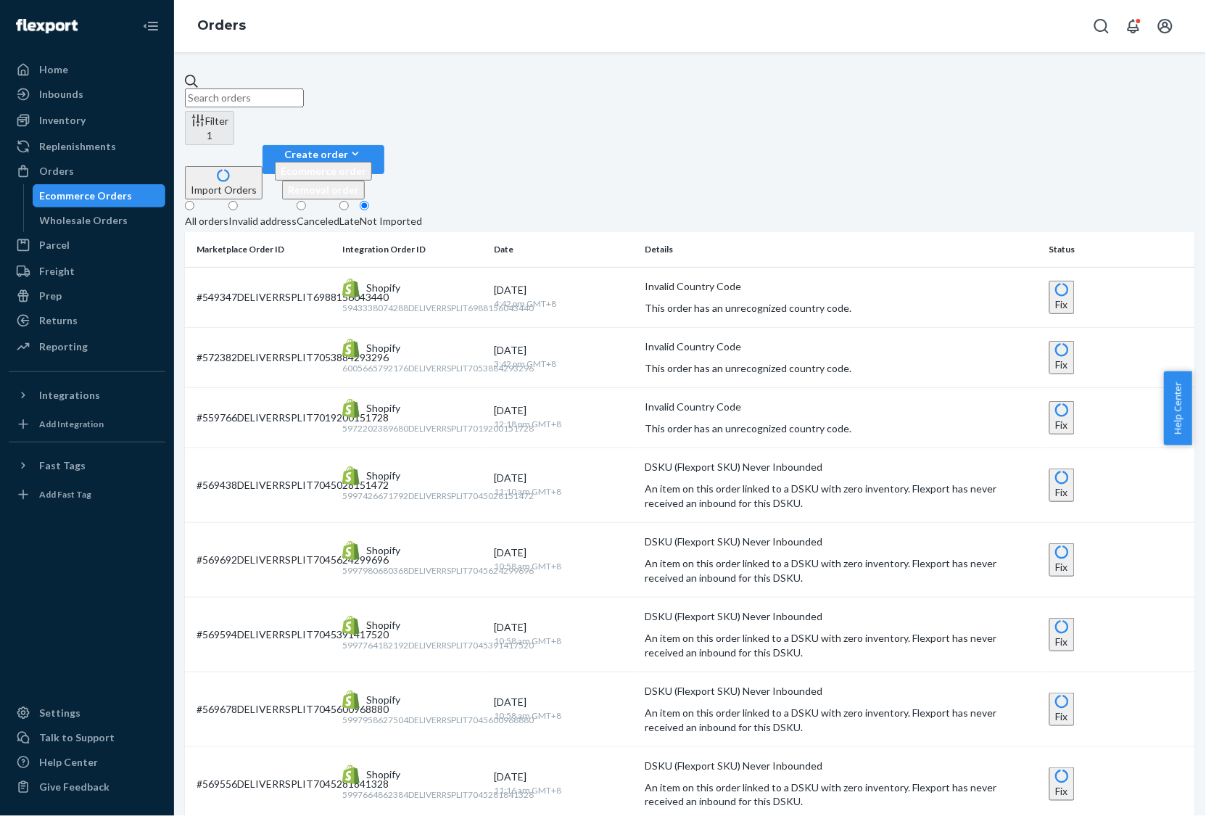
click at [228, 214] on div "All orders" at bounding box center [206, 221] width 43 height 14
click at [194, 201] on input "All orders" at bounding box center [189, 205] width 9 height 9
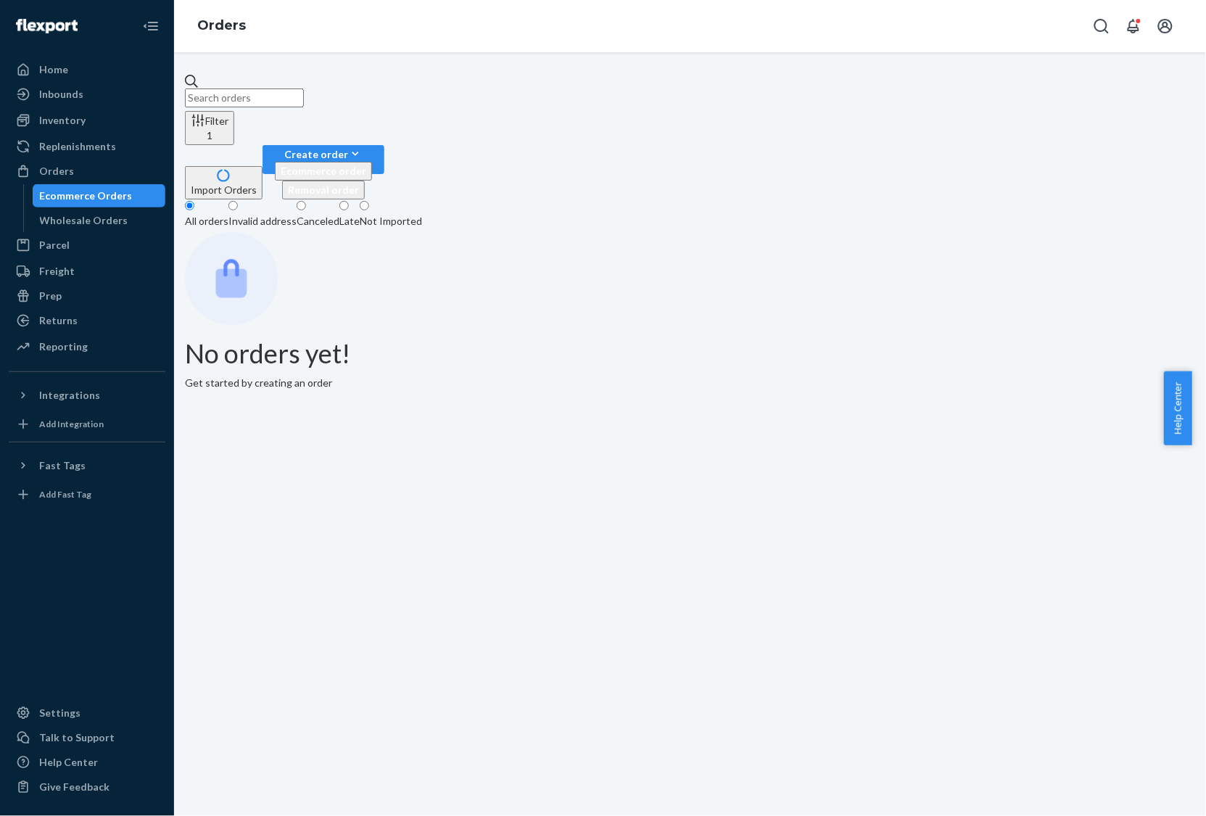
click at [304, 100] on input "text" at bounding box center [244, 97] width 119 height 19
paste input "895231"
type input "895231"
paste input "895231"
type input "895231"
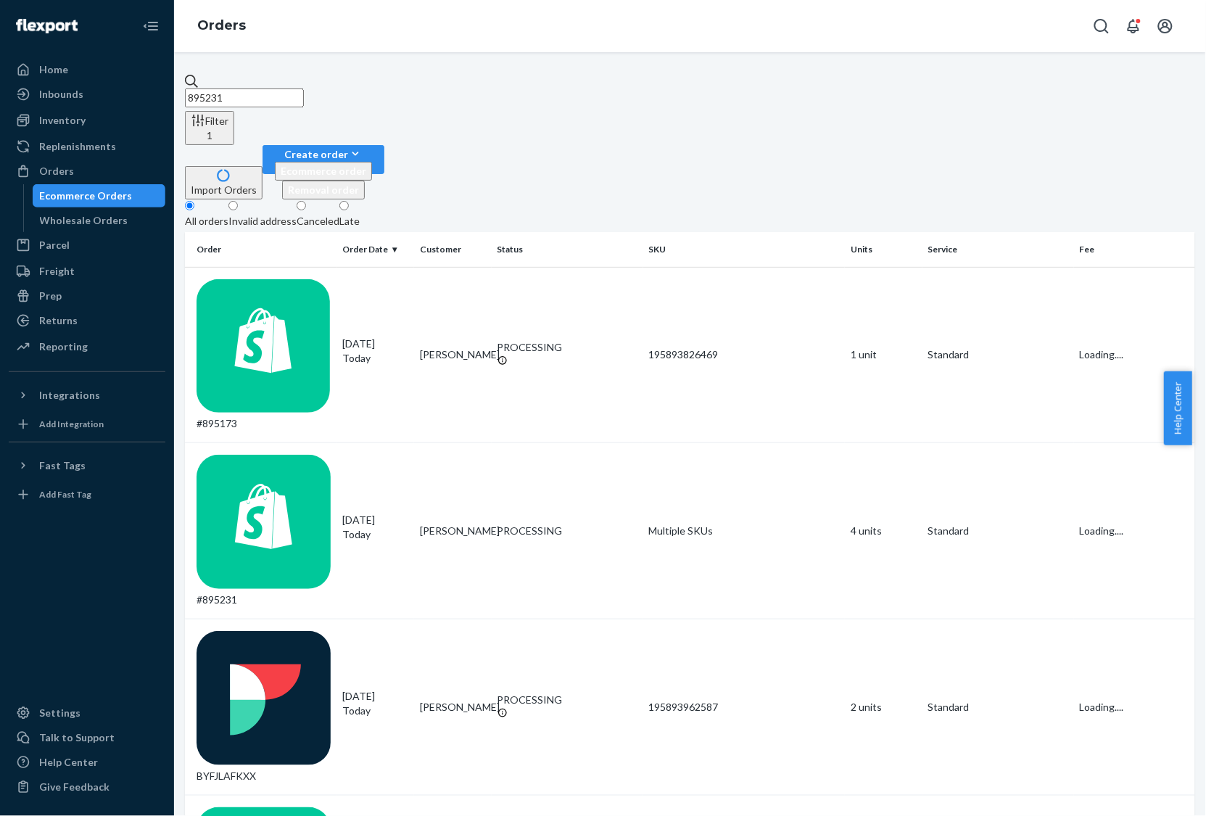
click at [304, 89] on input "895231" at bounding box center [244, 97] width 119 height 19
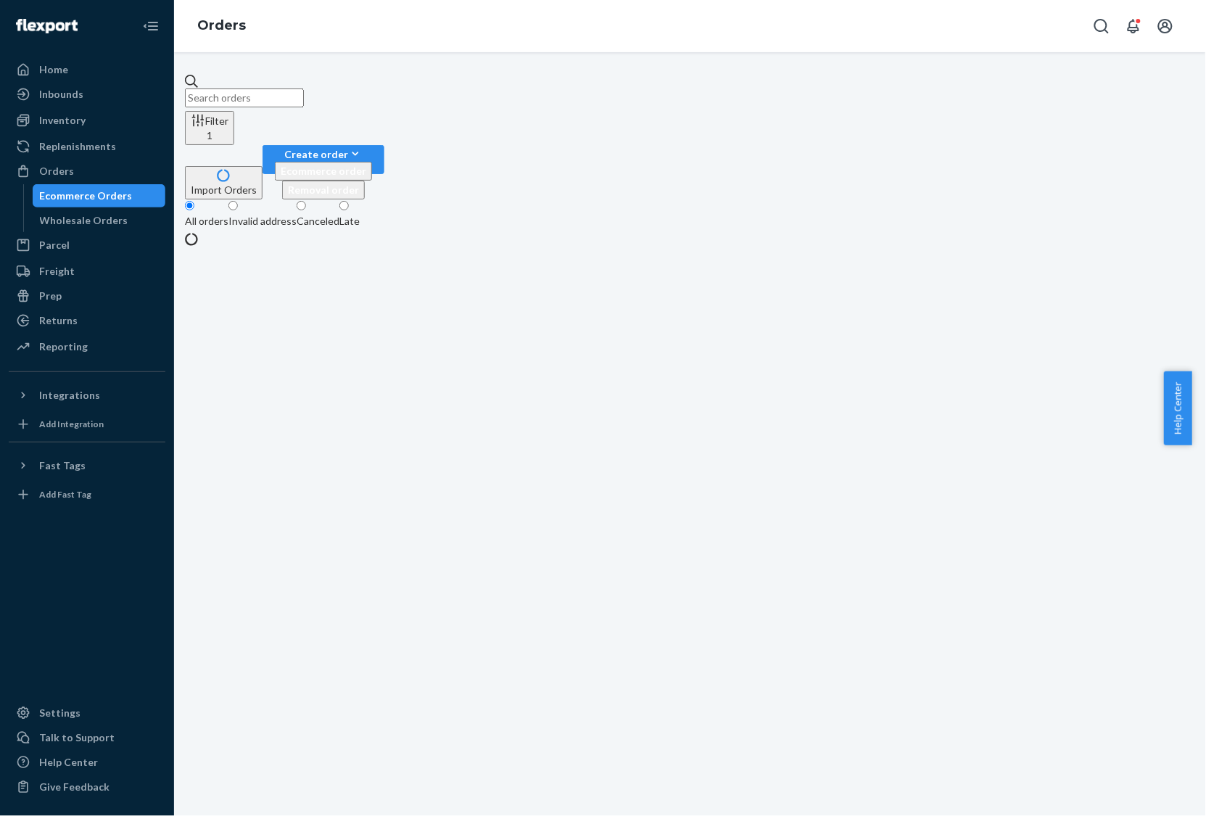
paste input "895231"
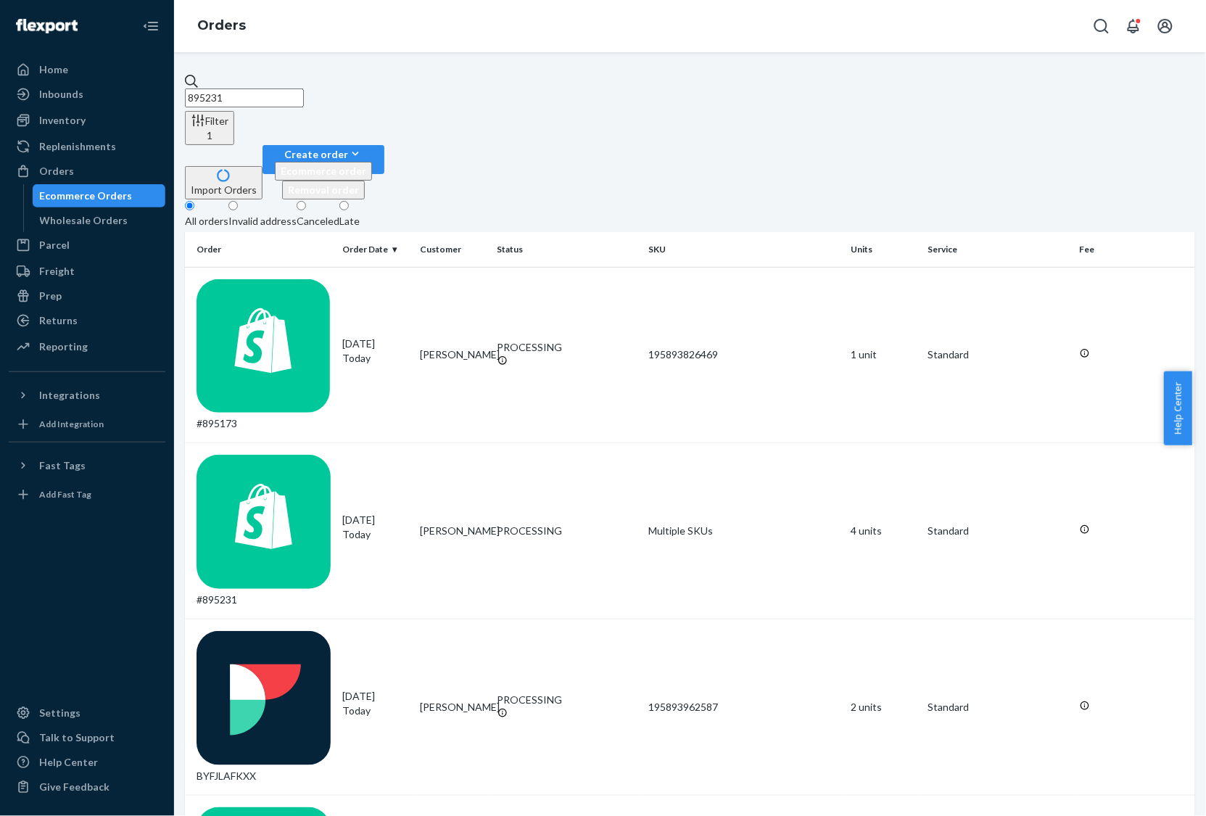
click at [304, 102] on input "895231" at bounding box center [244, 97] width 119 height 19
click at [304, 88] on input "895231" at bounding box center [244, 97] width 119 height 19
paste input "336"
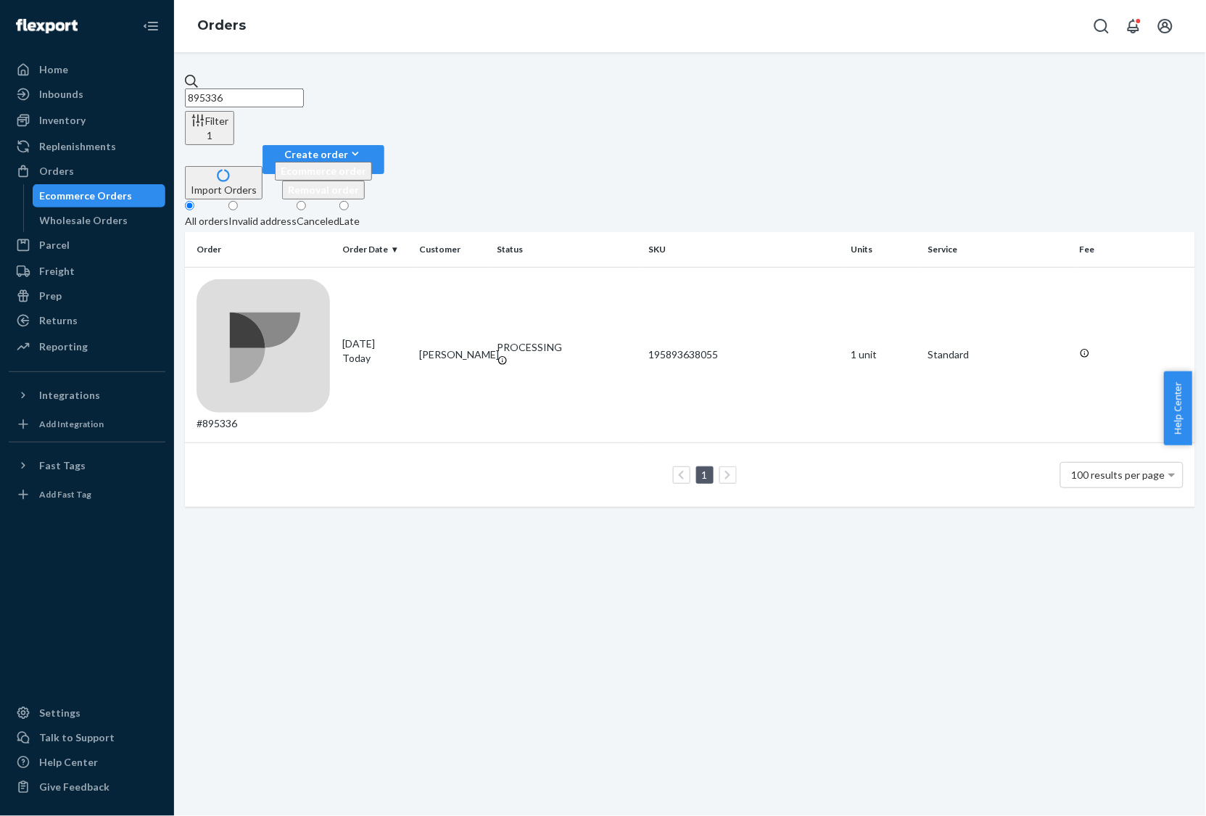
type input "895336"
